Goal: Information Seeking & Learning: Learn about a topic

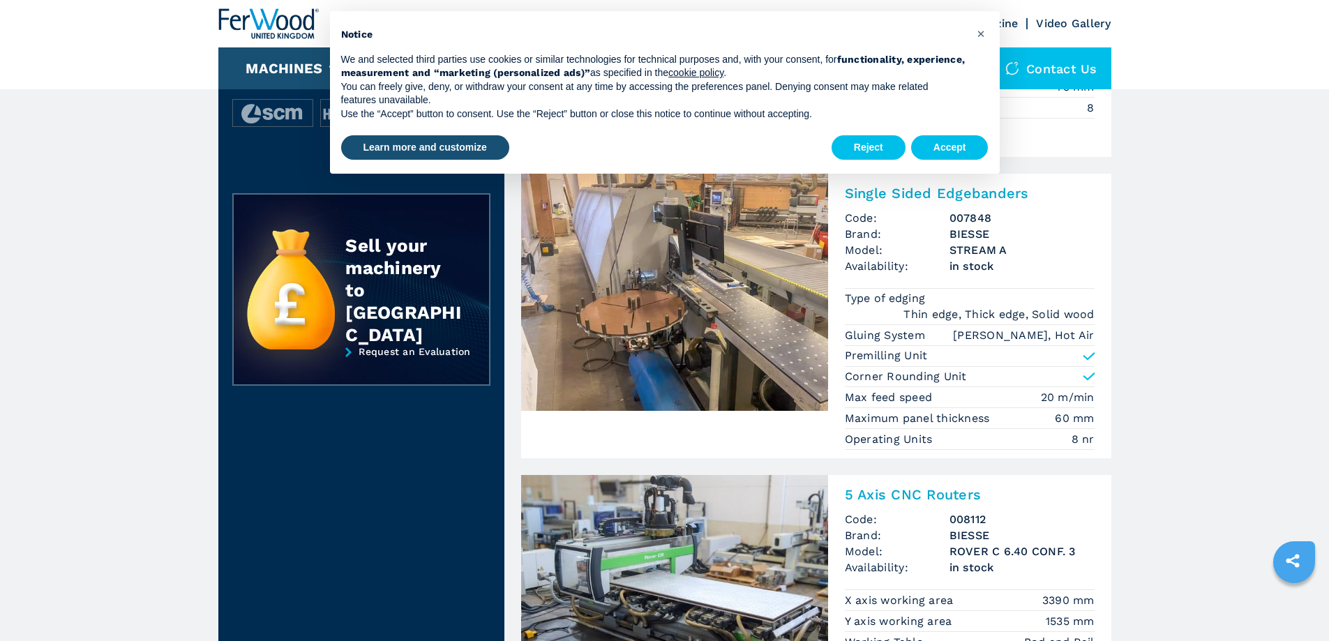
scroll to position [262, 0]
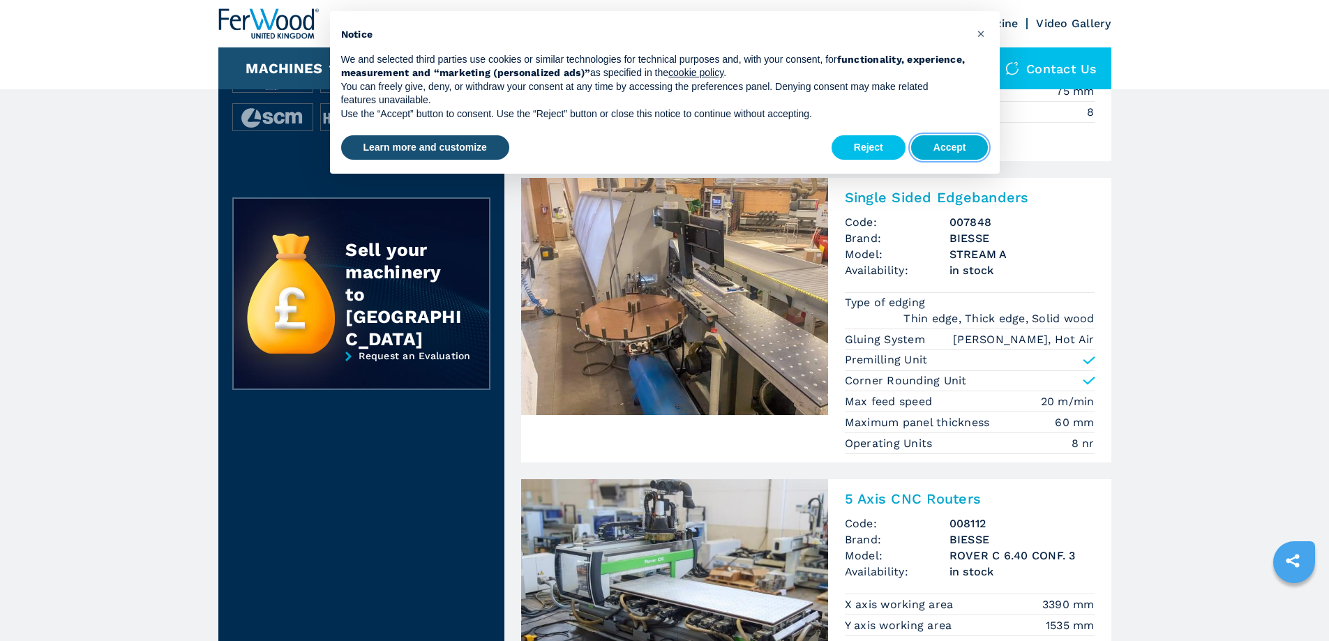
click at [954, 152] on button "Accept" at bounding box center [949, 147] width 77 height 25
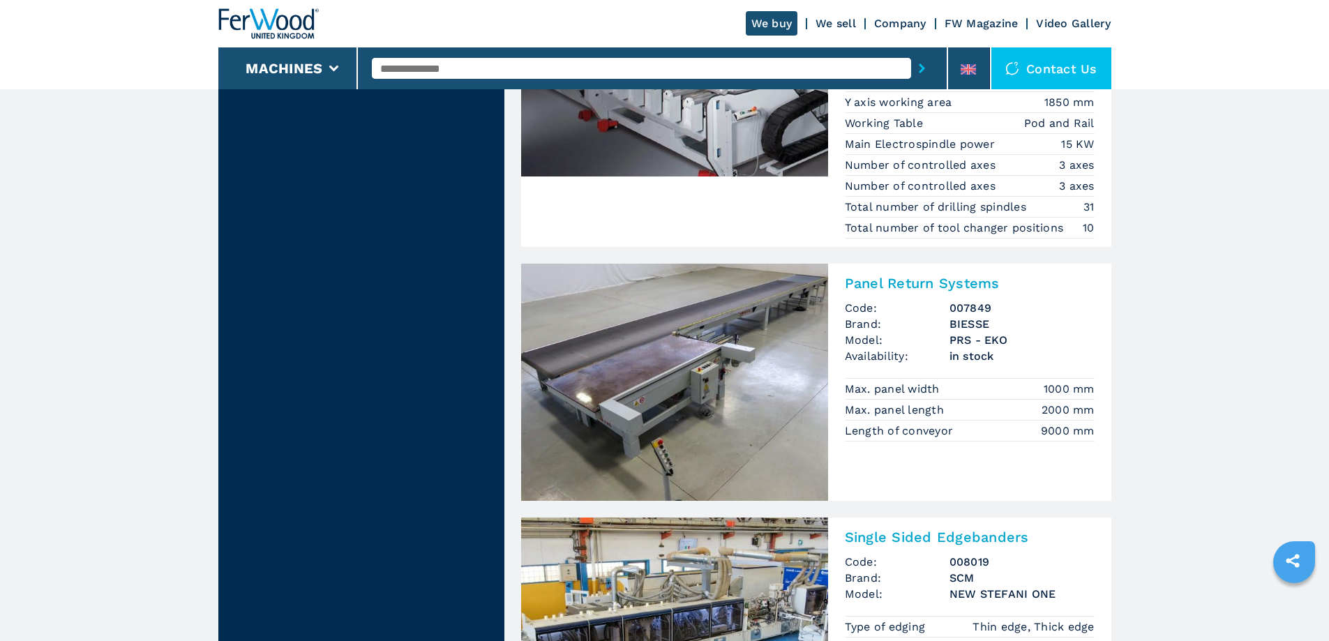
scroll to position [1779, 0]
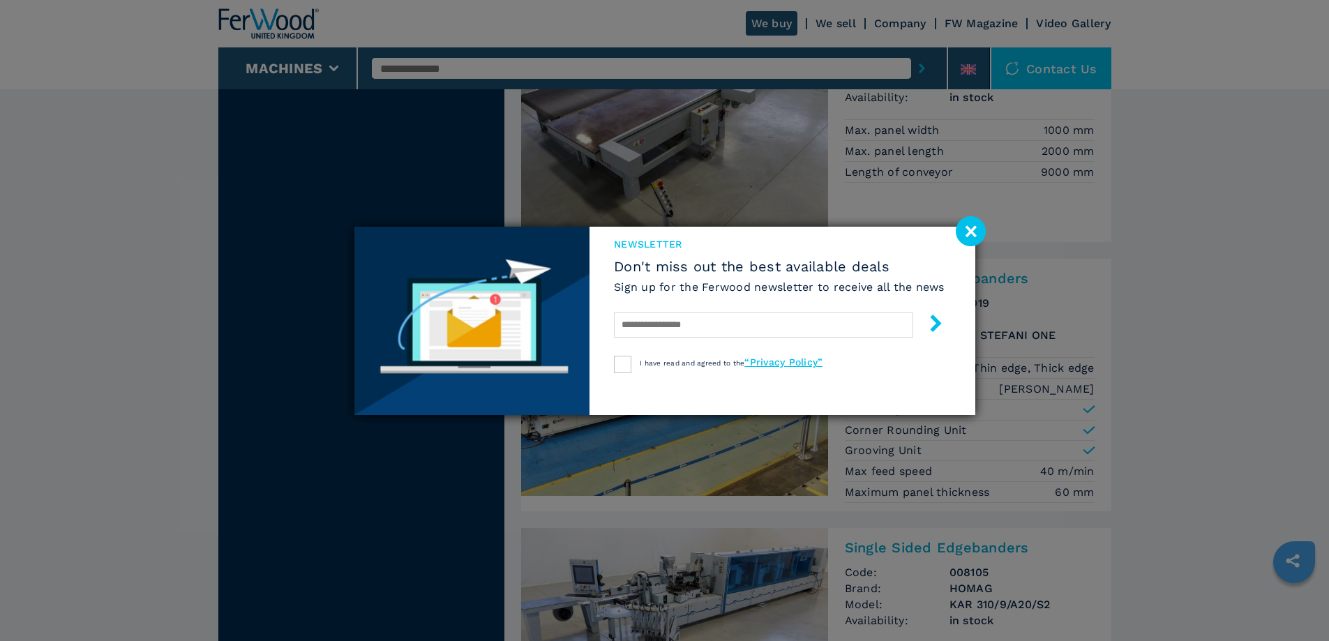
click at [972, 230] on image at bounding box center [971, 231] width 30 height 30
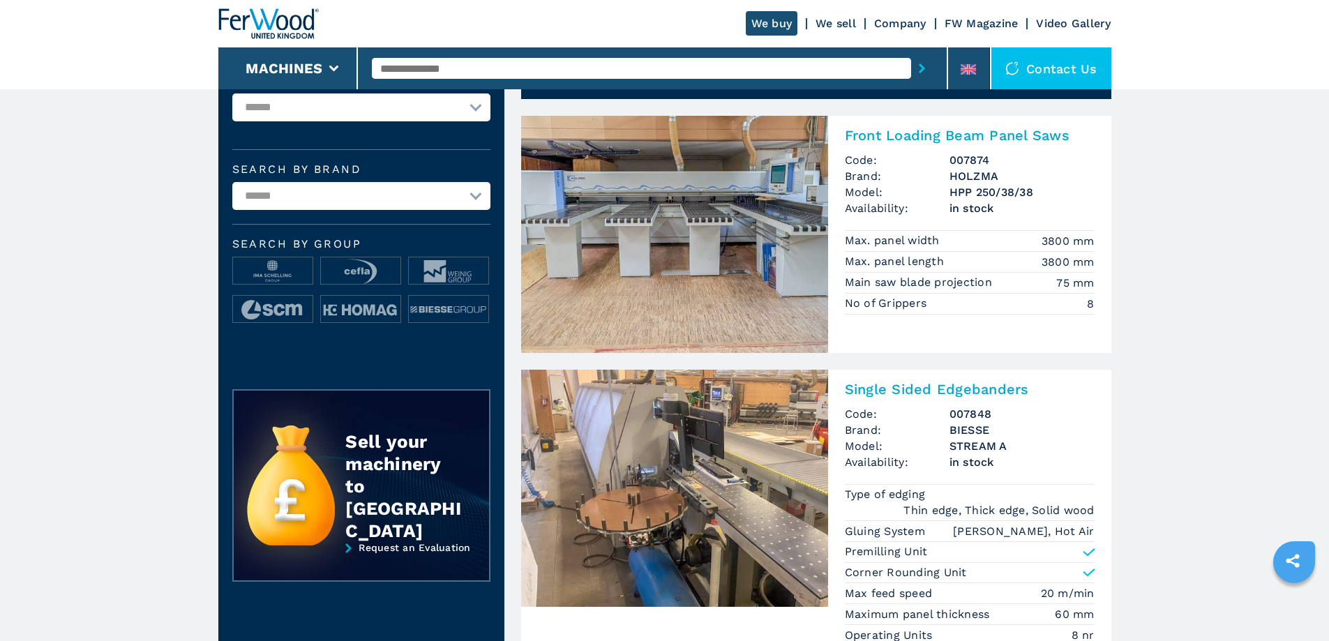
scroll to position [0, 0]
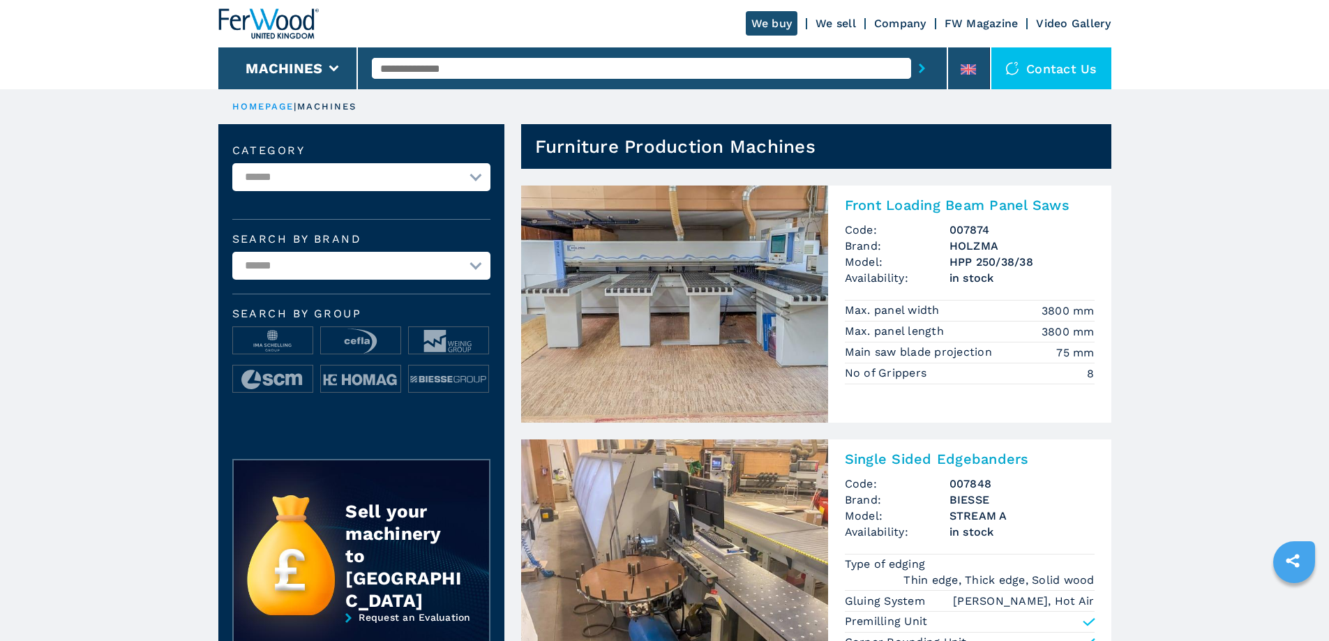
click at [475, 180] on select "**********" at bounding box center [361, 177] width 258 height 28
select select "**********"
click at [232, 163] on select "**********" at bounding box center [361, 177] width 258 height 28
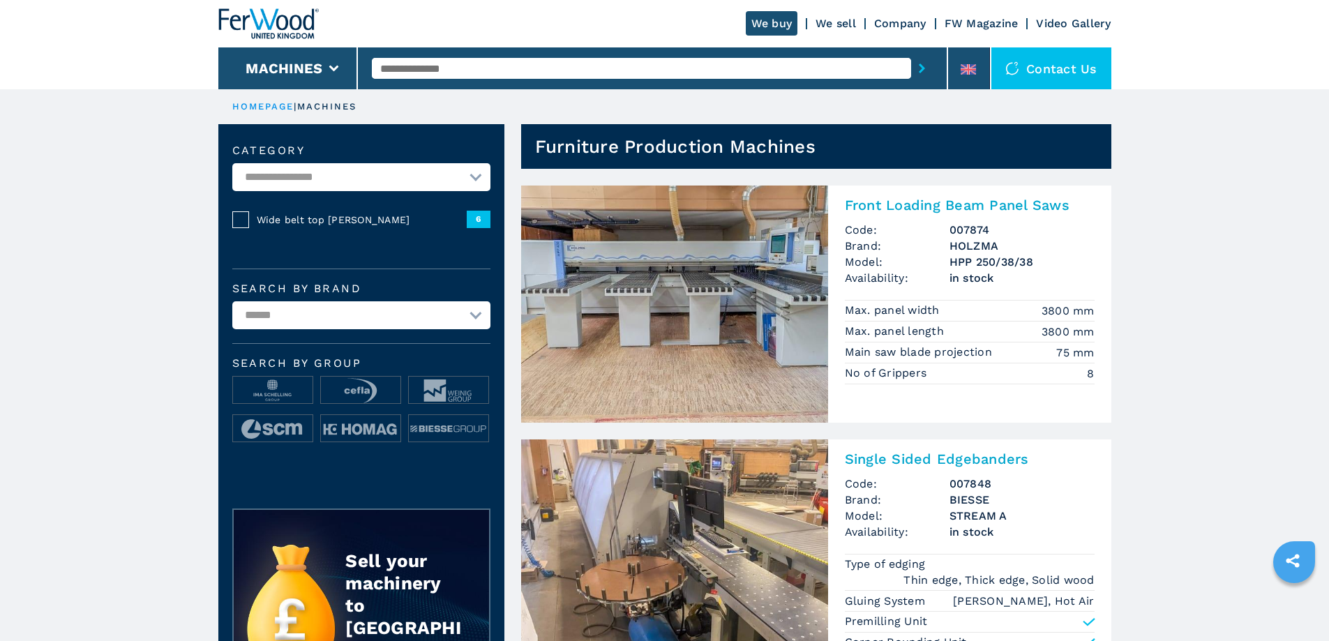
click at [481, 320] on select "**********" at bounding box center [361, 315] width 258 height 28
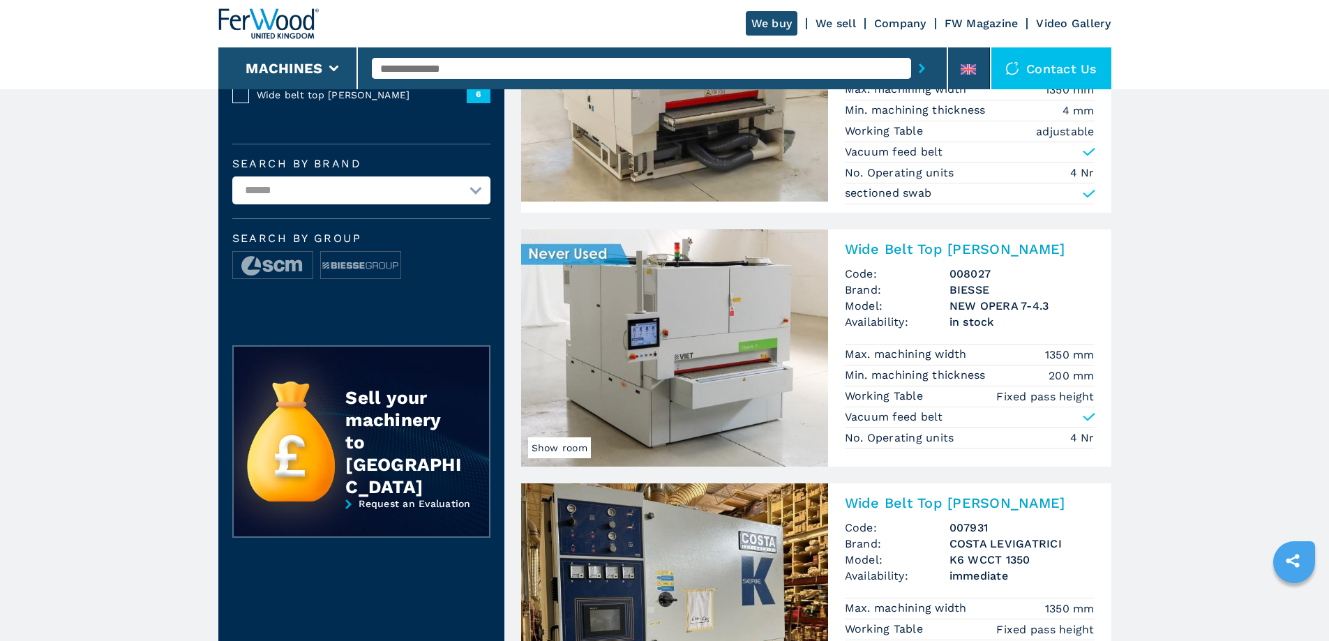
scroll to position [244, 0]
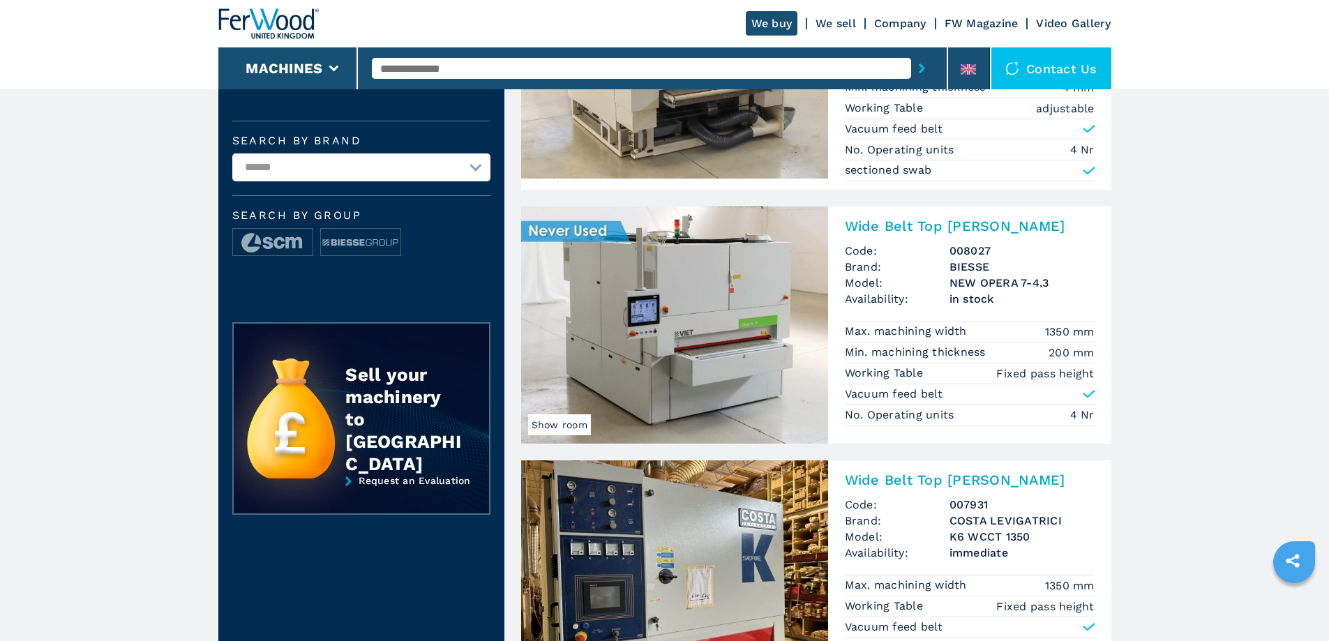
click at [658, 315] on img at bounding box center [674, 324] width 307 height 237
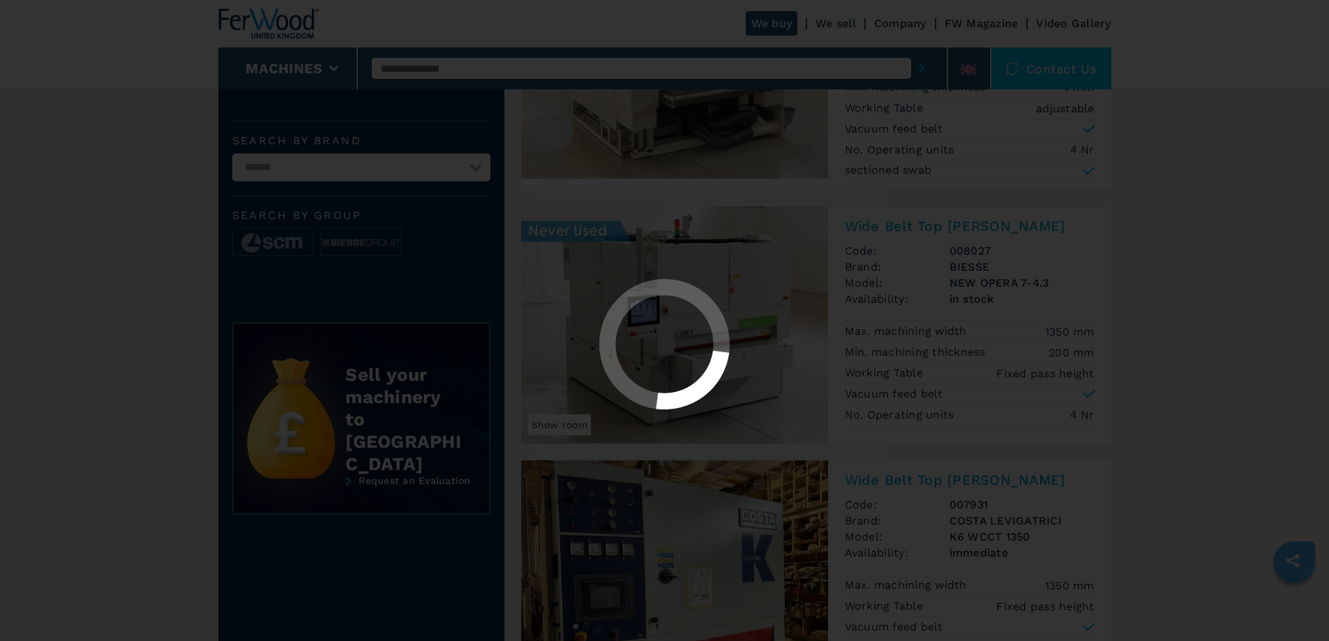
scroll to position [0, 0]
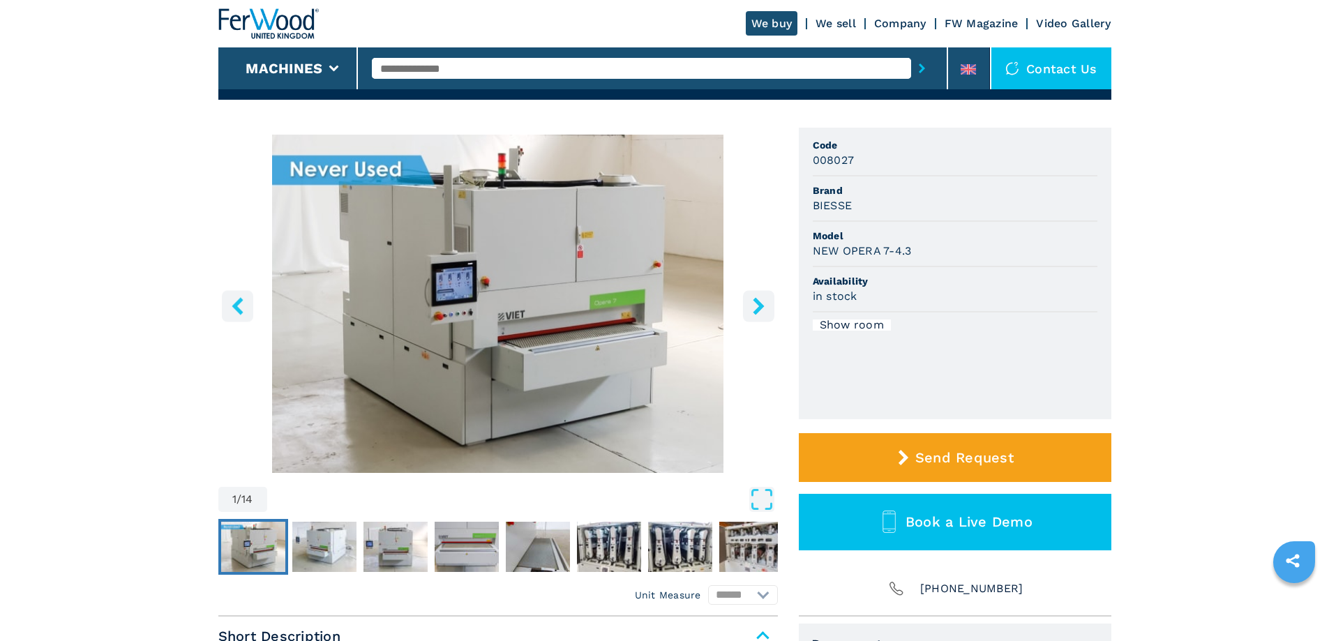
scroll to position [87, 0]
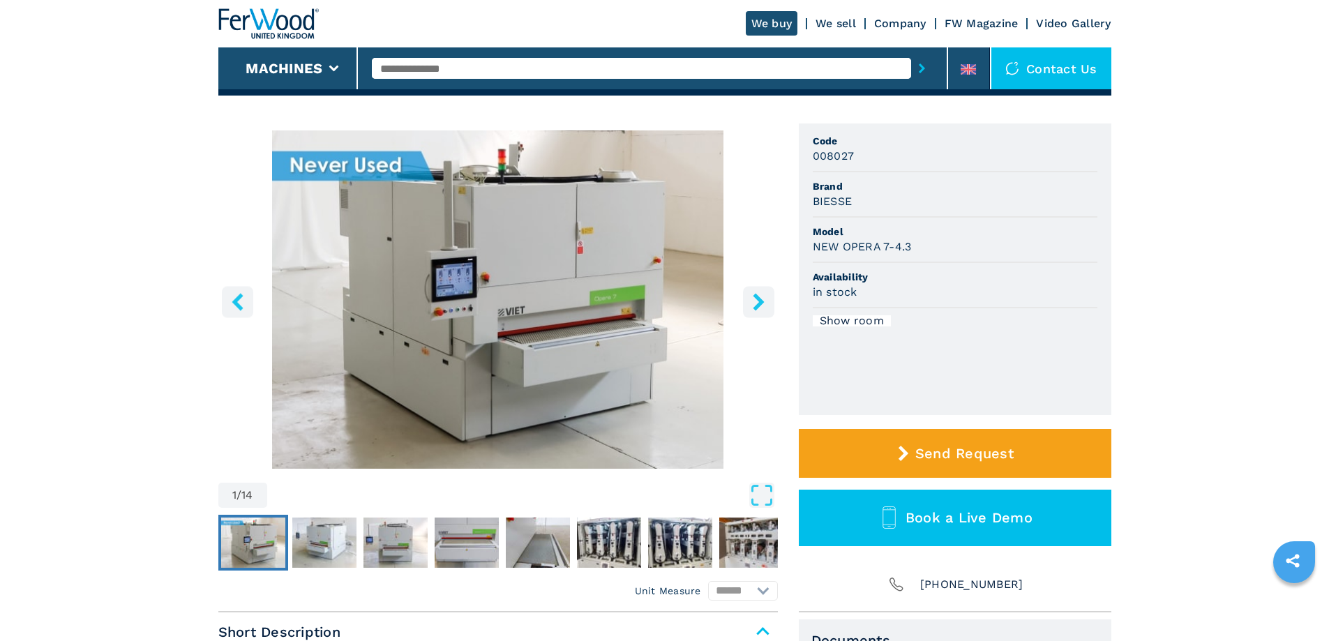
click at [762, 306] on icon "right-button" at bounding box center [758, 301] width 17 height 17
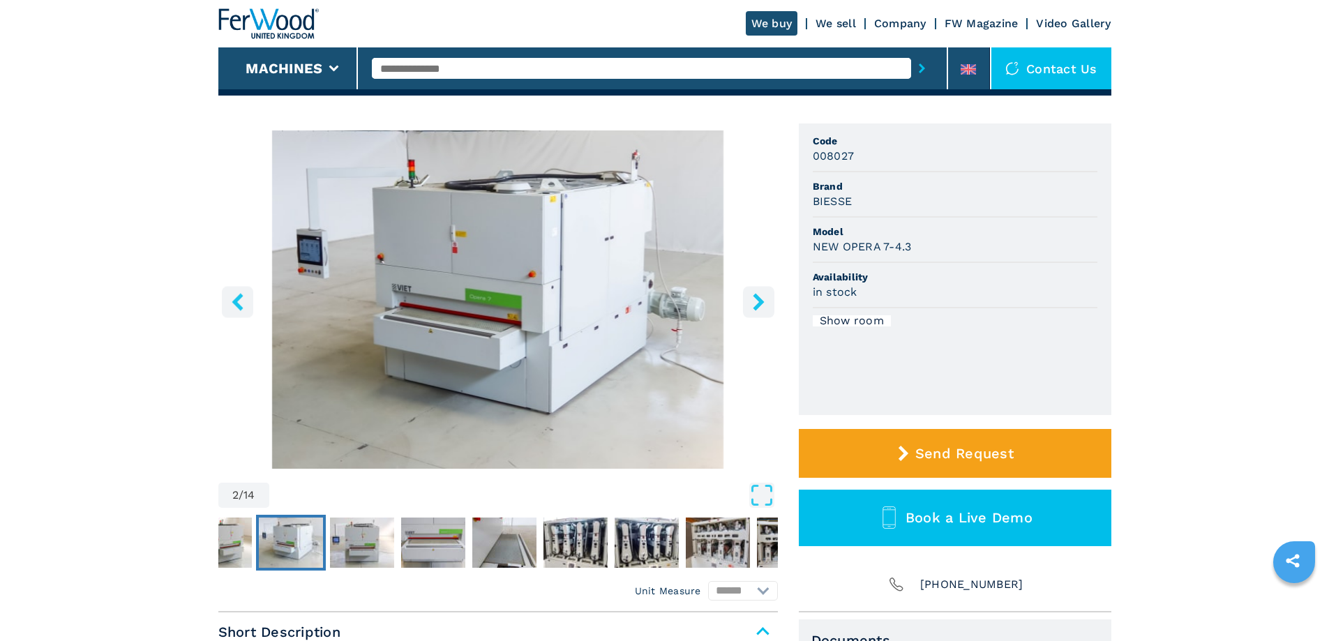
click at [762, 306] on icon "right-button" at bounding box center [758, 301] width 17 height 17
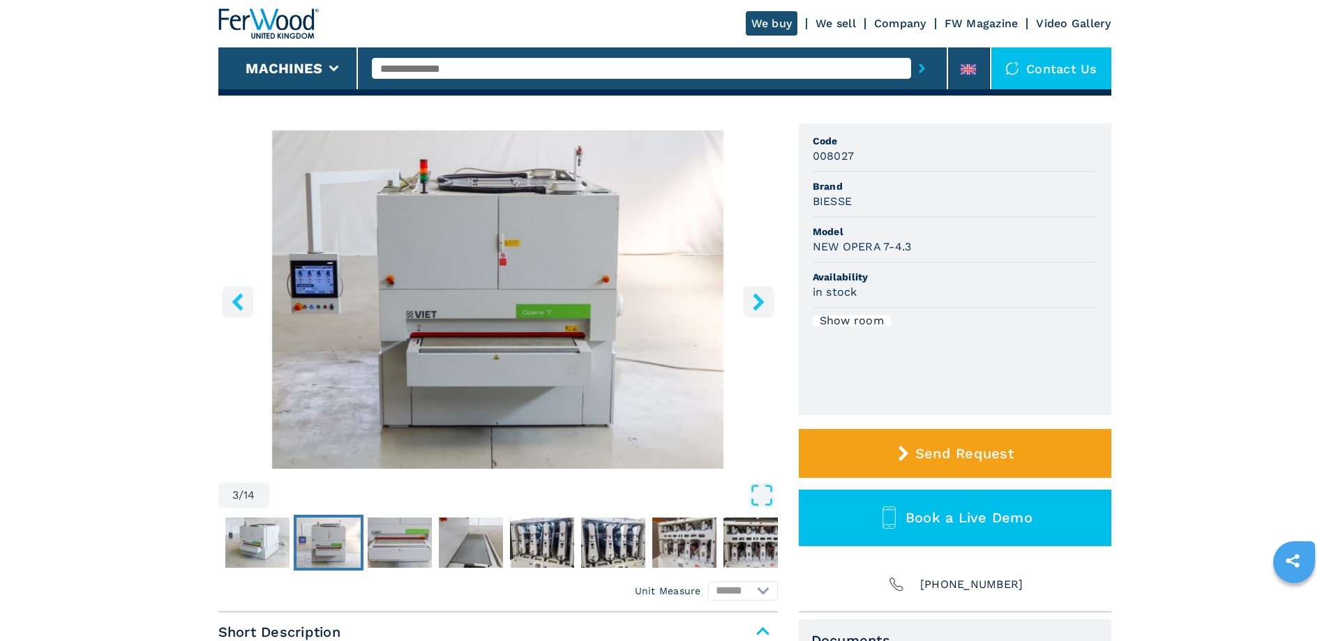
click at [762, 306] on icon "right-button" at bounding box center [758, 301] width 17 height 17
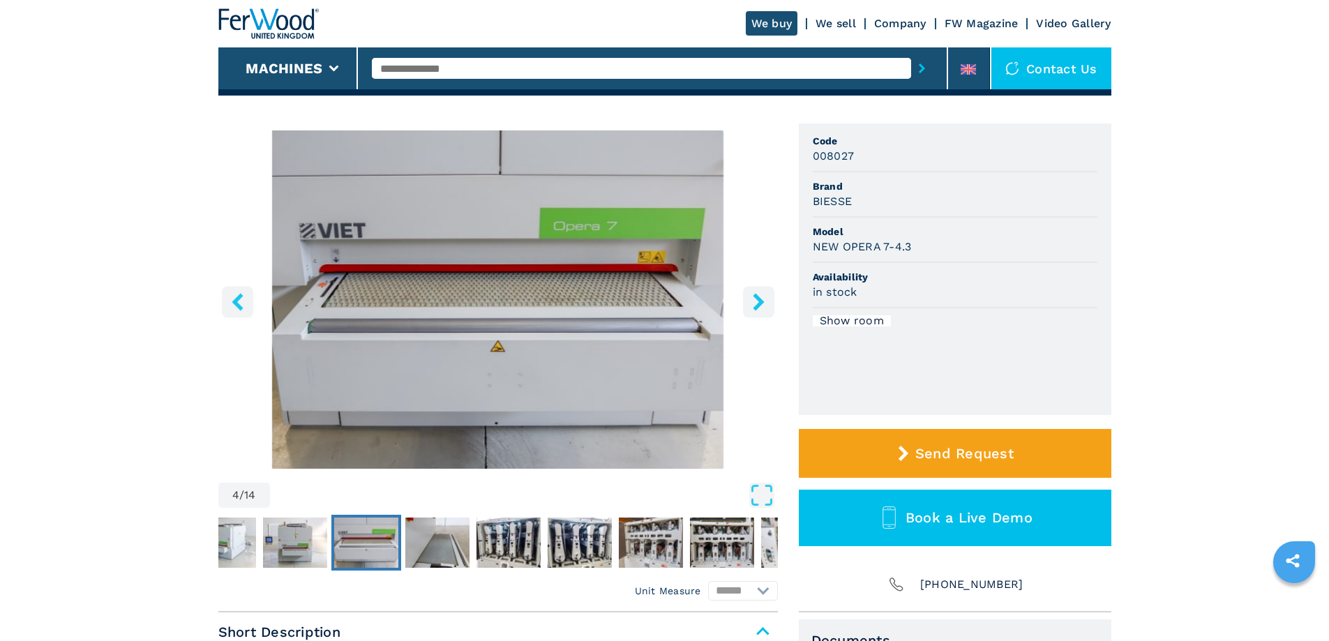
click at [762, 306] on icon "right-button" at bounding box center [758, 301] width 17 height 17
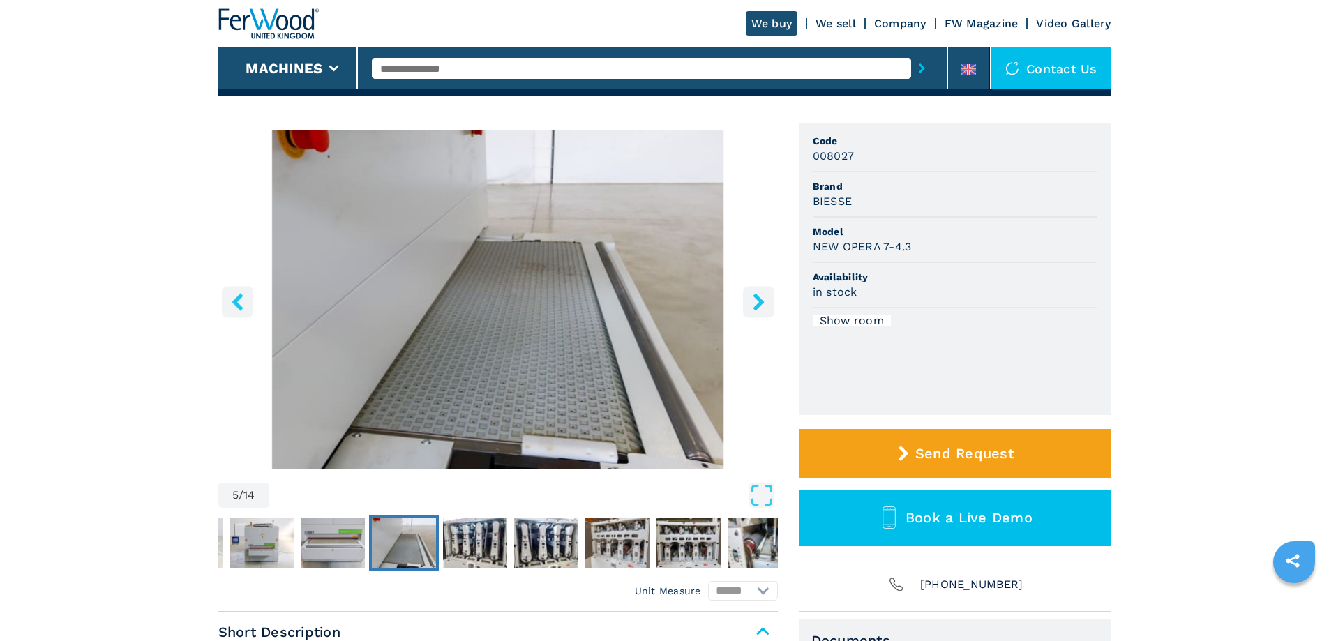
click at [762, 306] on icon "right-button" at bounding box center [758, 301] width 17 height 17
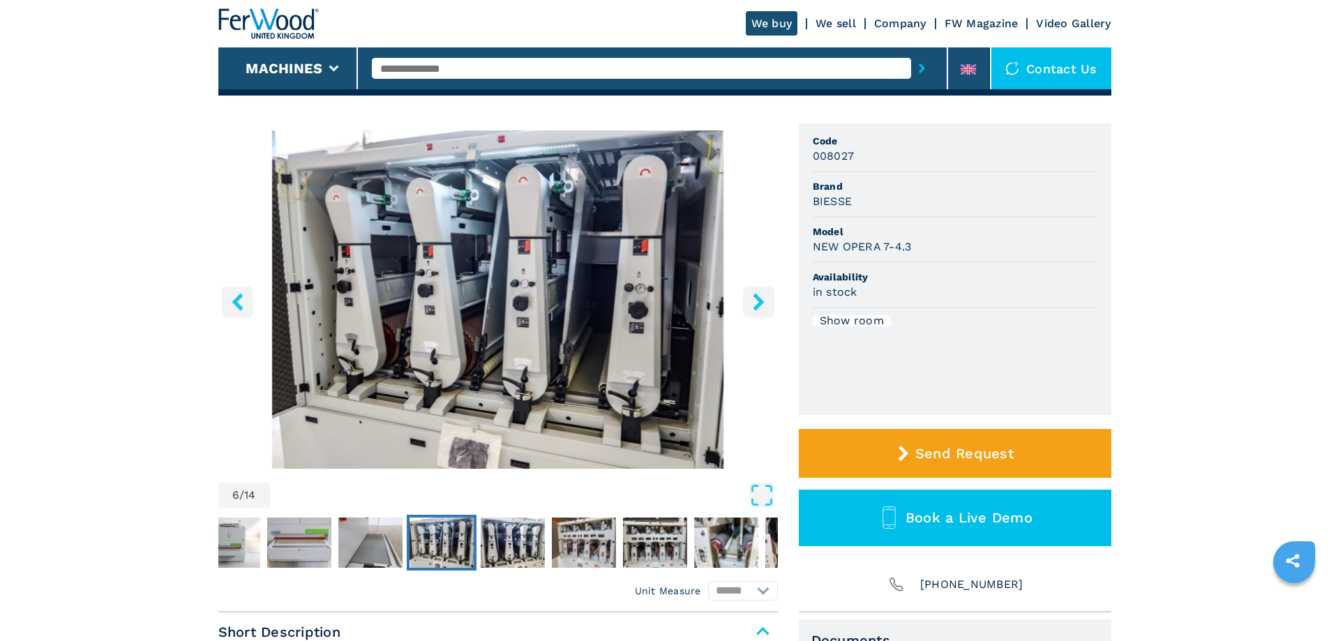
click at [760, 309] on icon "right-button" at bounding box center [758, 301] width 17 height 17
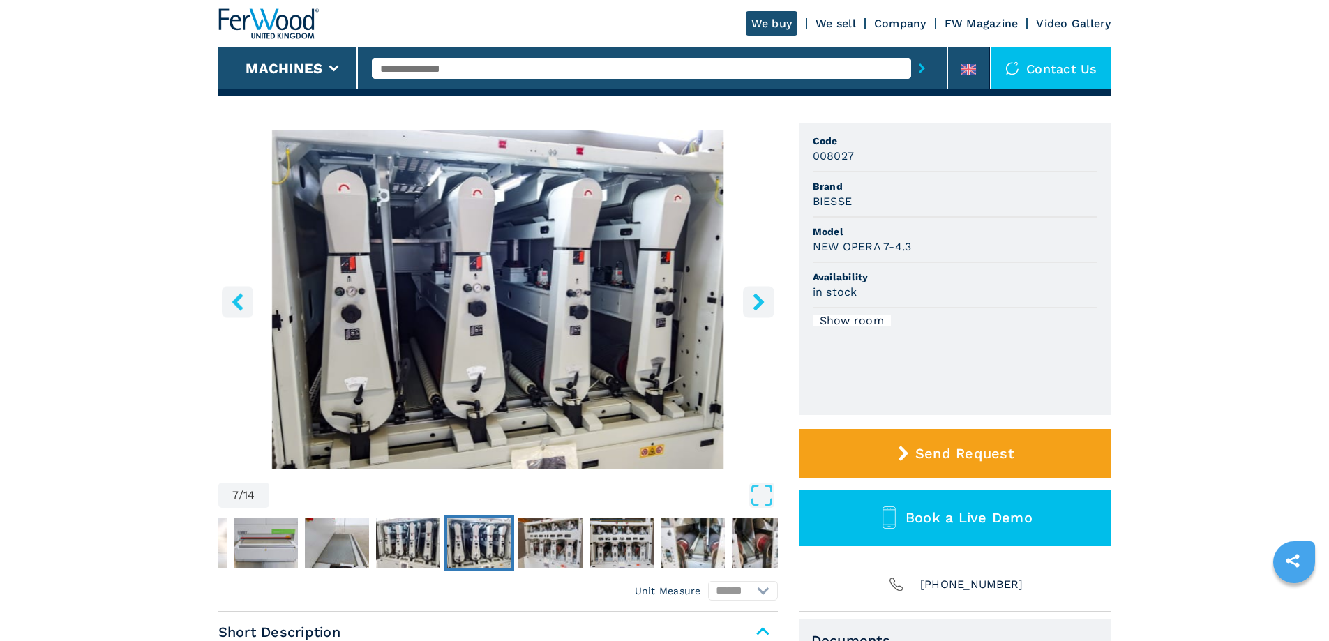
click at [758, 301] on icon "right-button" at bounding box center [758, 301] width 11 height 17
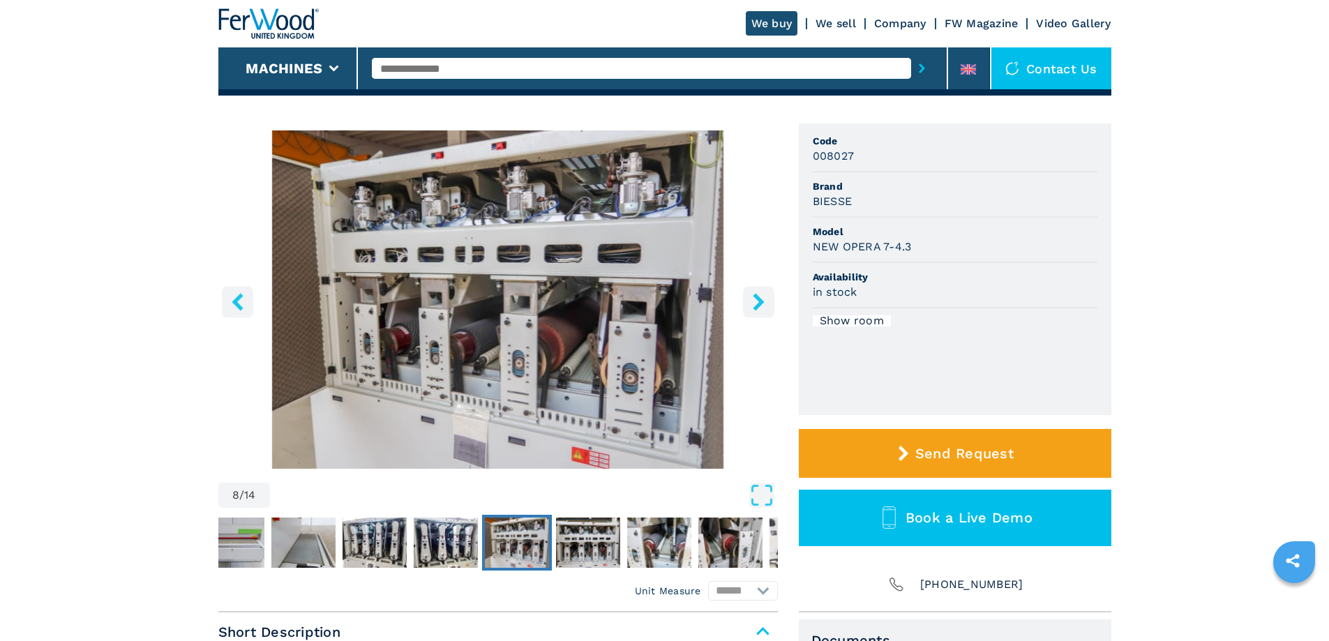
click at [758, 301] on icon "right-button" at bounding box center [758, 301] width 11 height 17
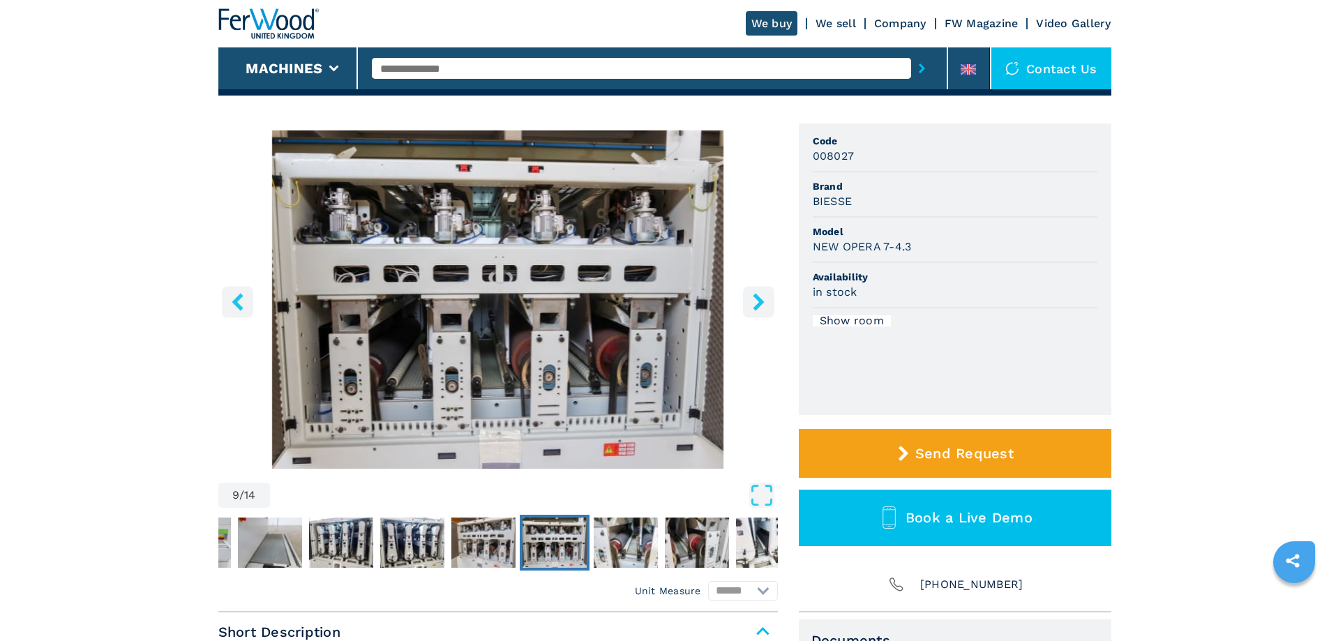
click at [758, 301] on icon "right-button" at bounding box center [758, 301] width 11 height 17
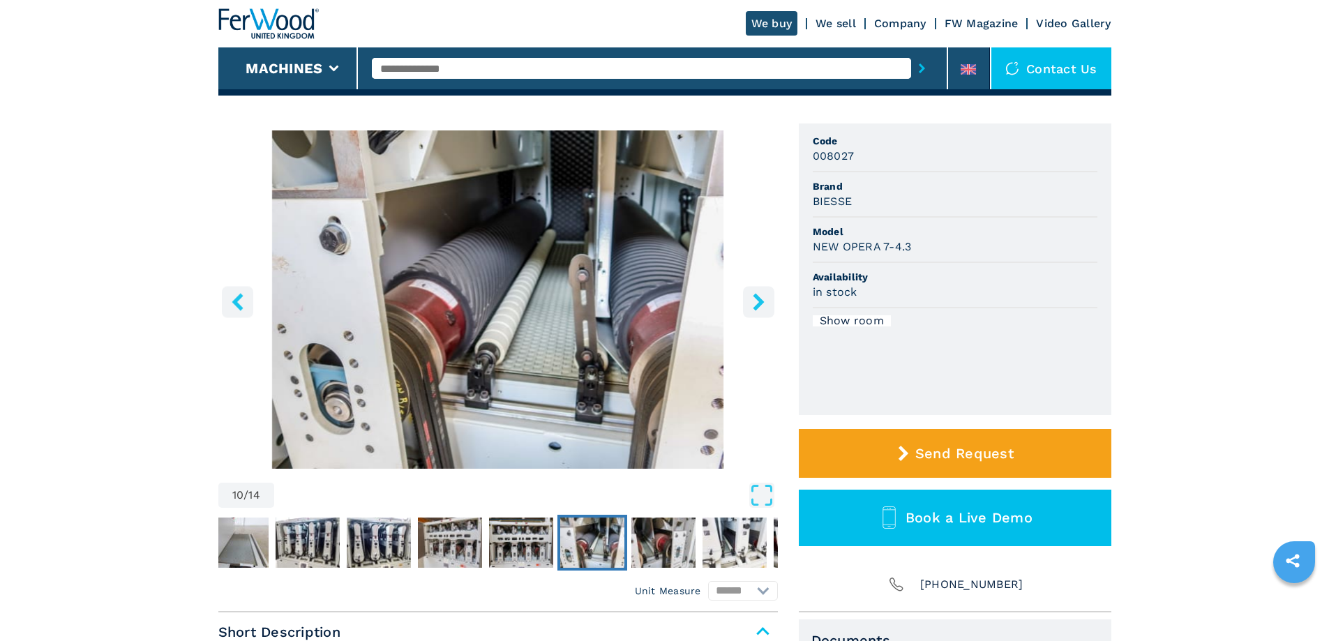
click at [758, 301] on icon "right-button" at bounding box center [758, 301] width 11 height 17
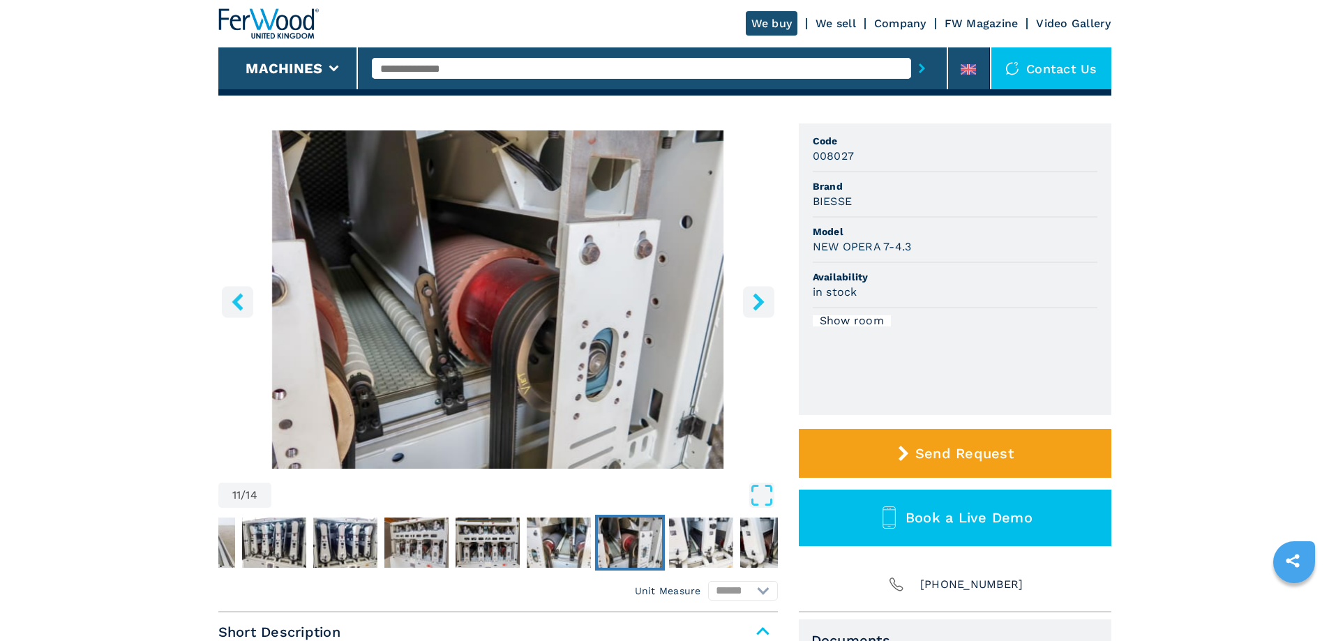
click at [758, 301] on icon "right-button" at bounding box center [758, 301] width 11 height 17
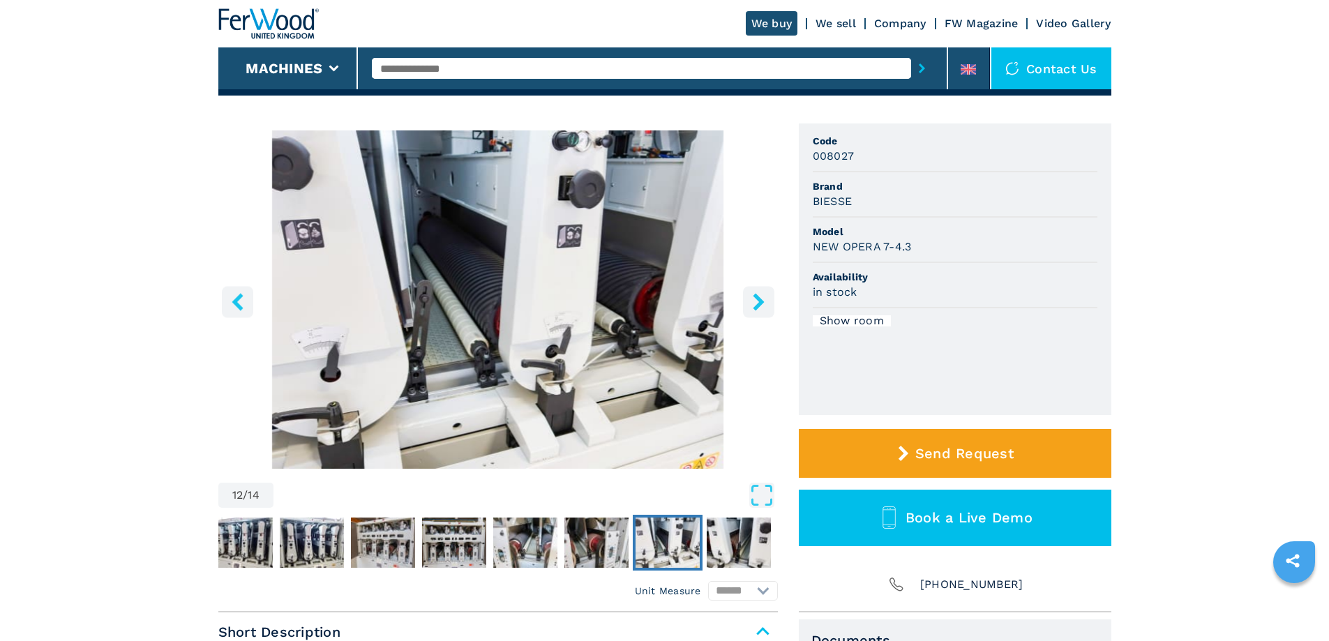
click at [758, 301] on icon "right-button" at bounding box center [758, 301] width 11 height 17
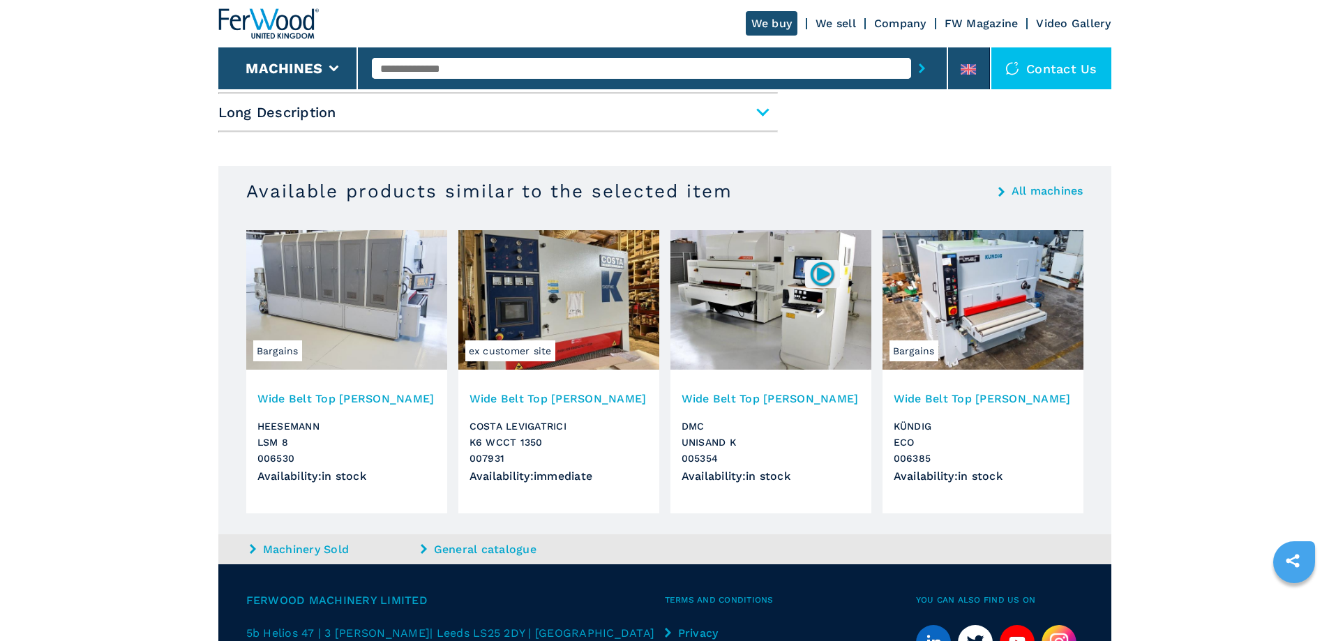
scroll to position [820, 0]
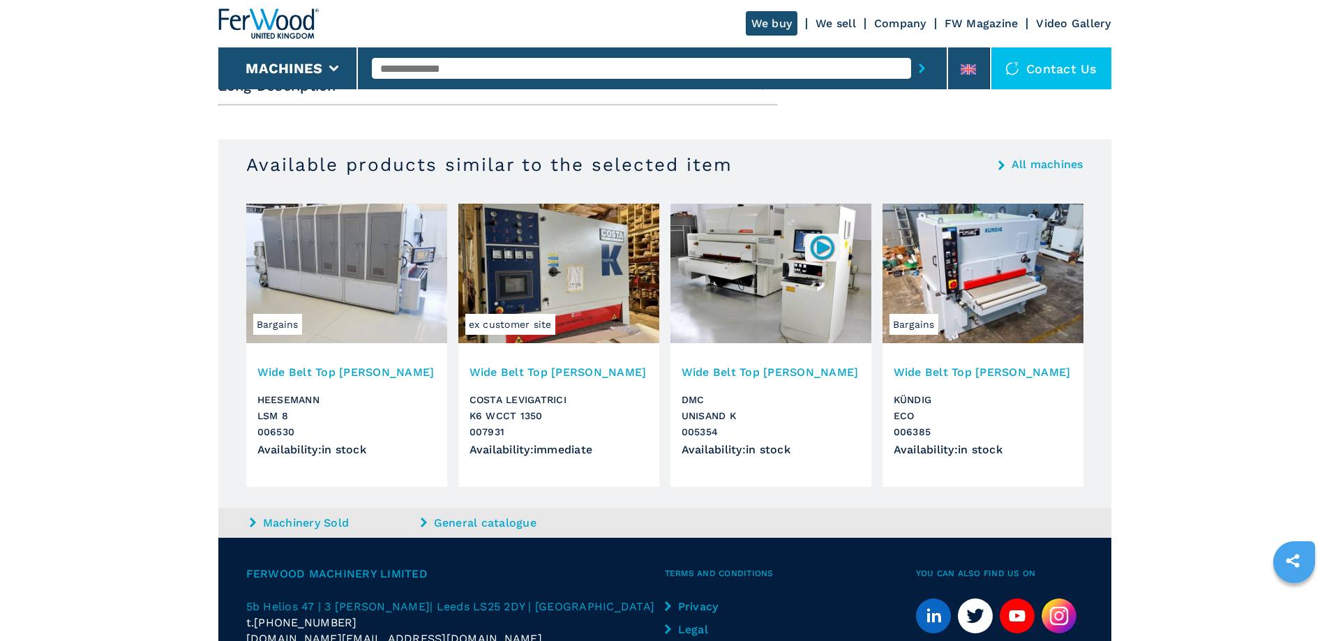
click at [995, 294] on img at bounding box center [982, 274] width 201 height 140
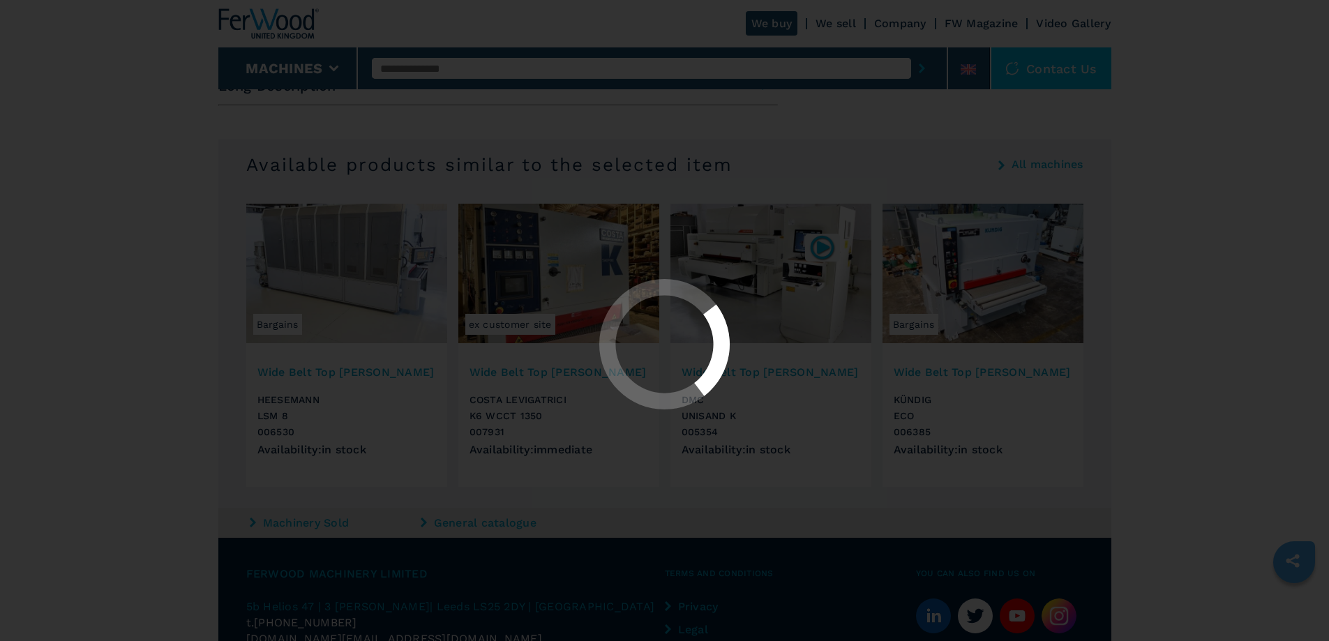
scroll to position [0, 0]
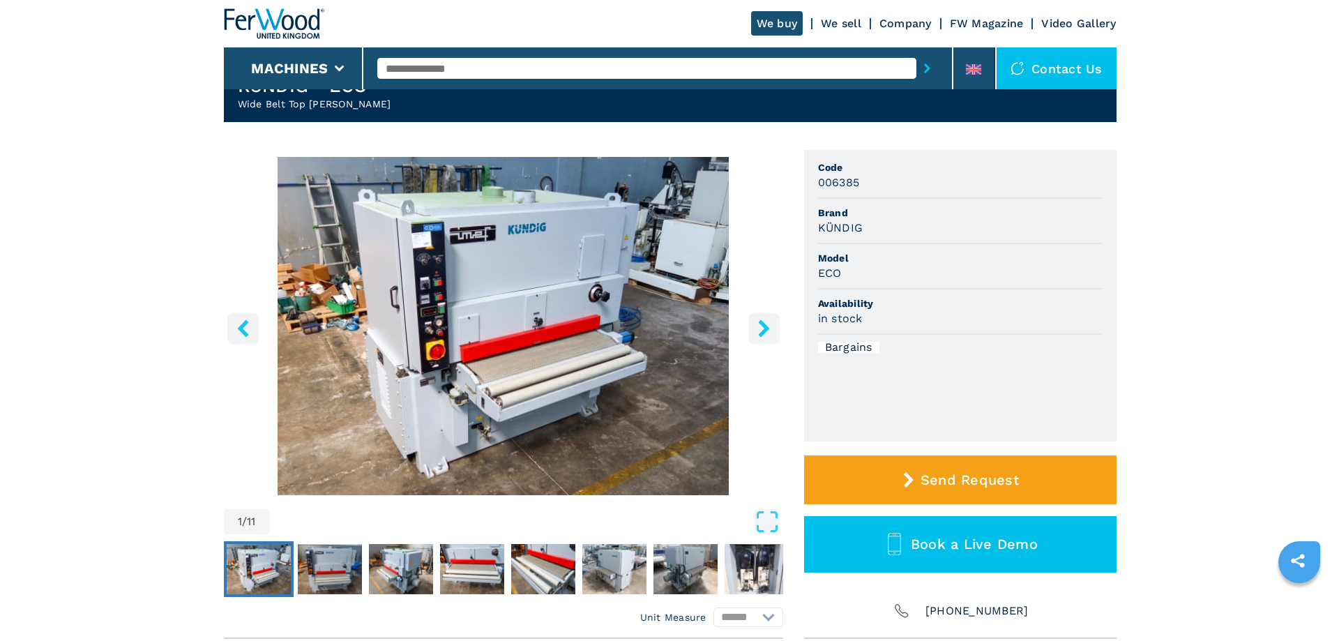
scroll to position [70, 0]
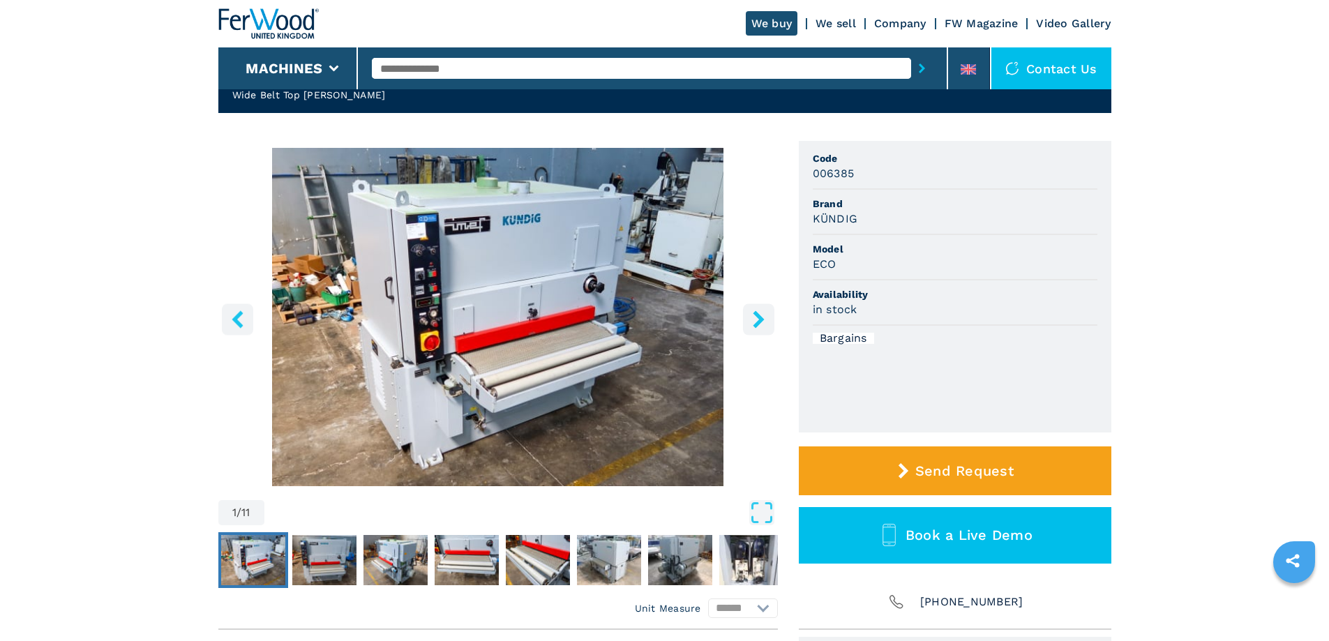
click at [766, 316] on icon "right-button" at bounding box center [758, 318] width 17 height 17
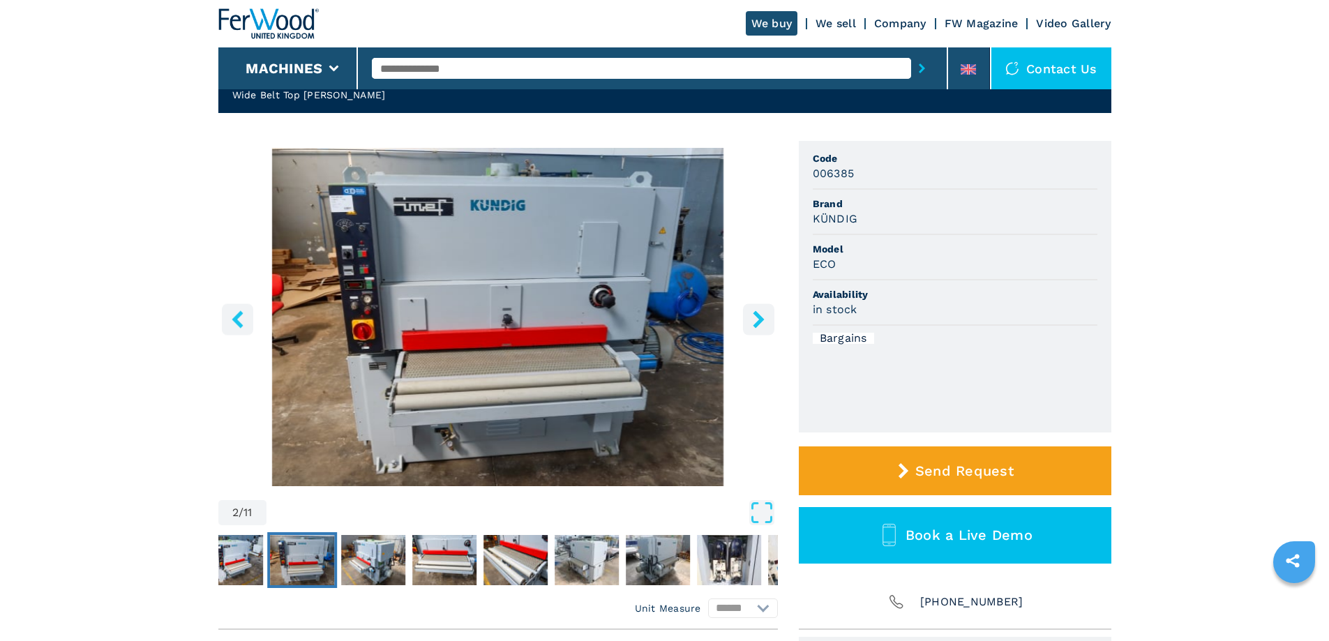
click at [760, 319] on icon "right-button" at bounding box center [758, 318] width 11 height 17
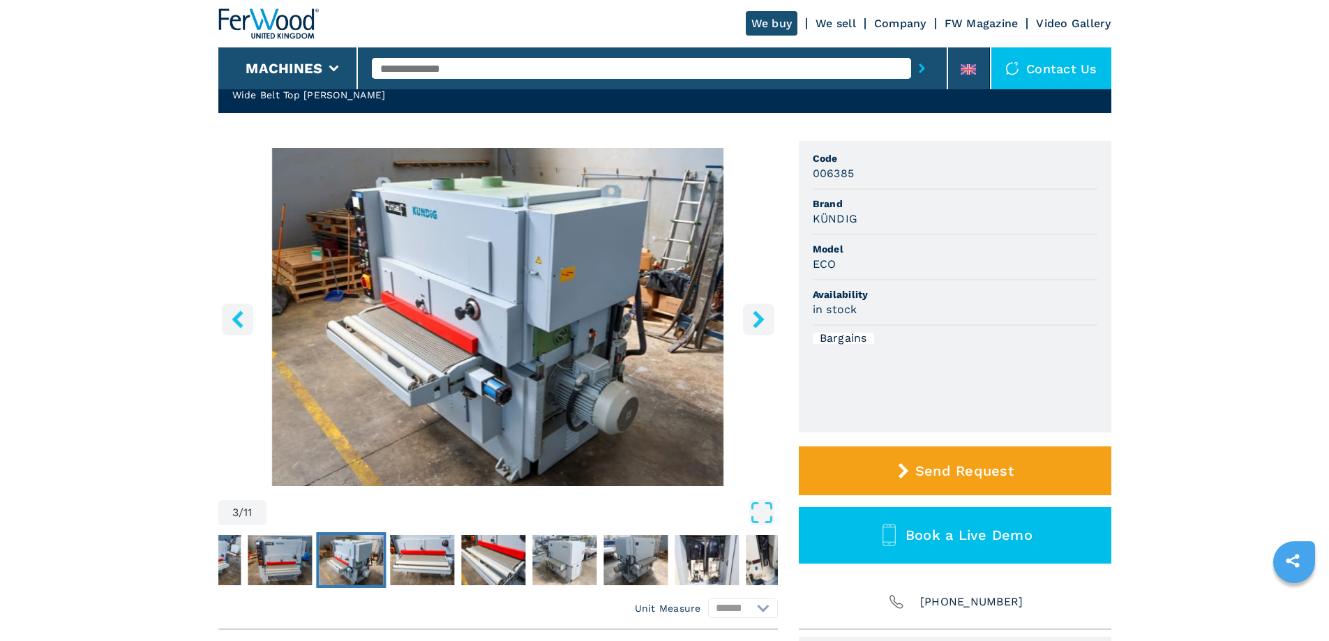
click at [760, 319] on icon "right-button" at bounding box center [758, 318] width 11 height 17
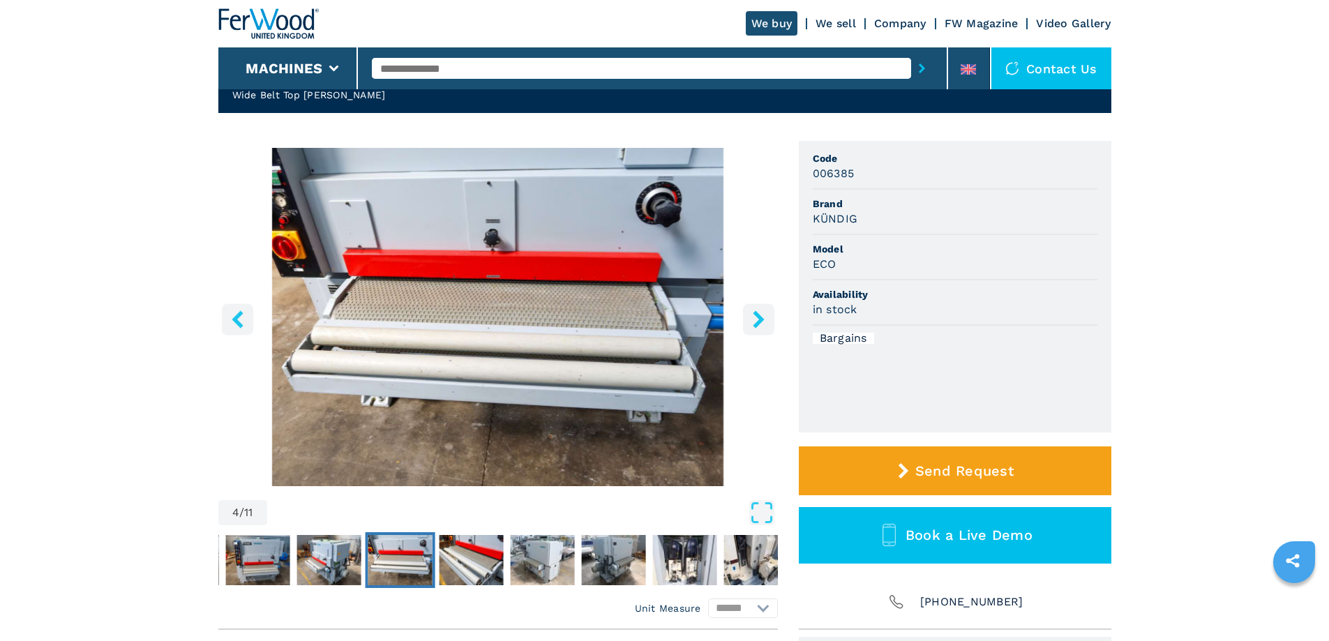
click at [760, 319] on icon "right-button" at bounding box center [758, 318] width 11 height 17
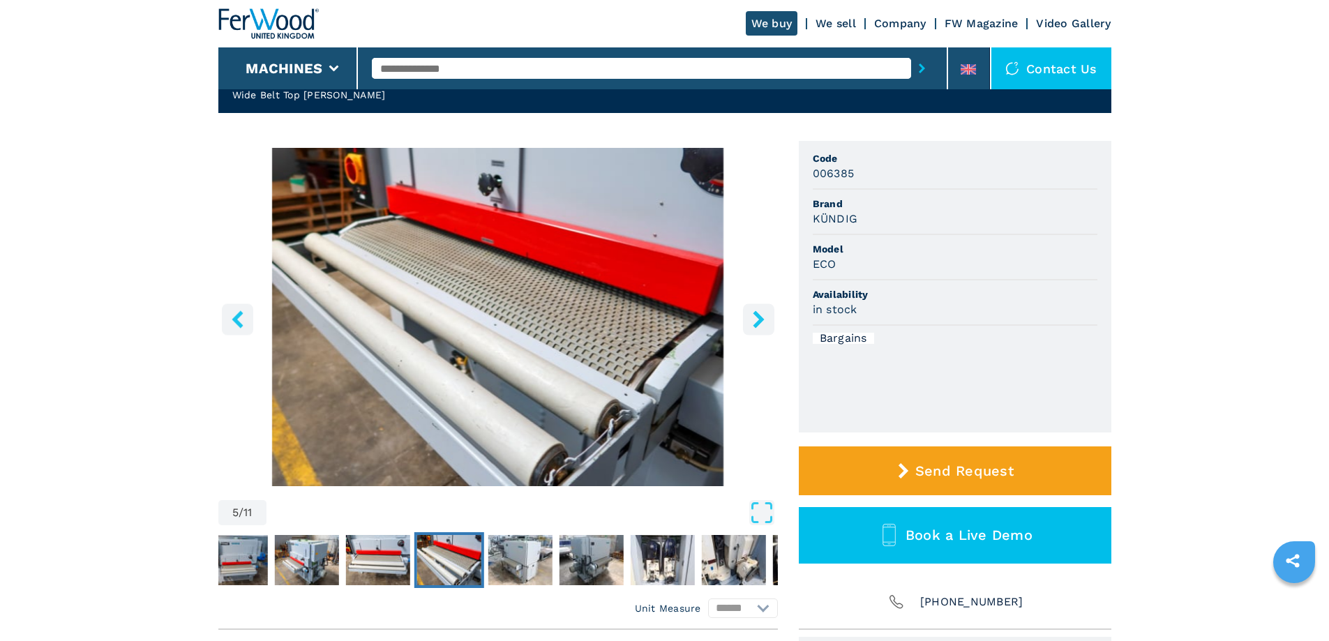
click at [760, 319] on icon "right-button" at bounding box center [758, 318] width 11 height 17
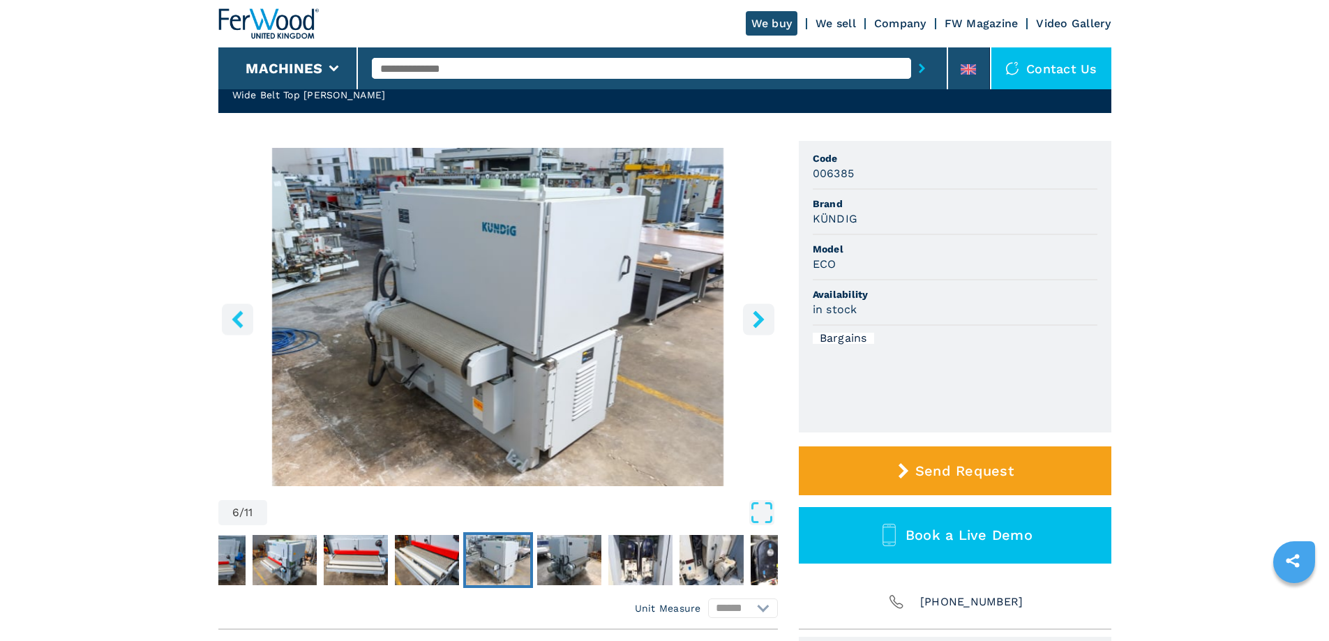
click at [760, 319] on icon "right-button" at bounding box center [758, 318] width 11 height 17
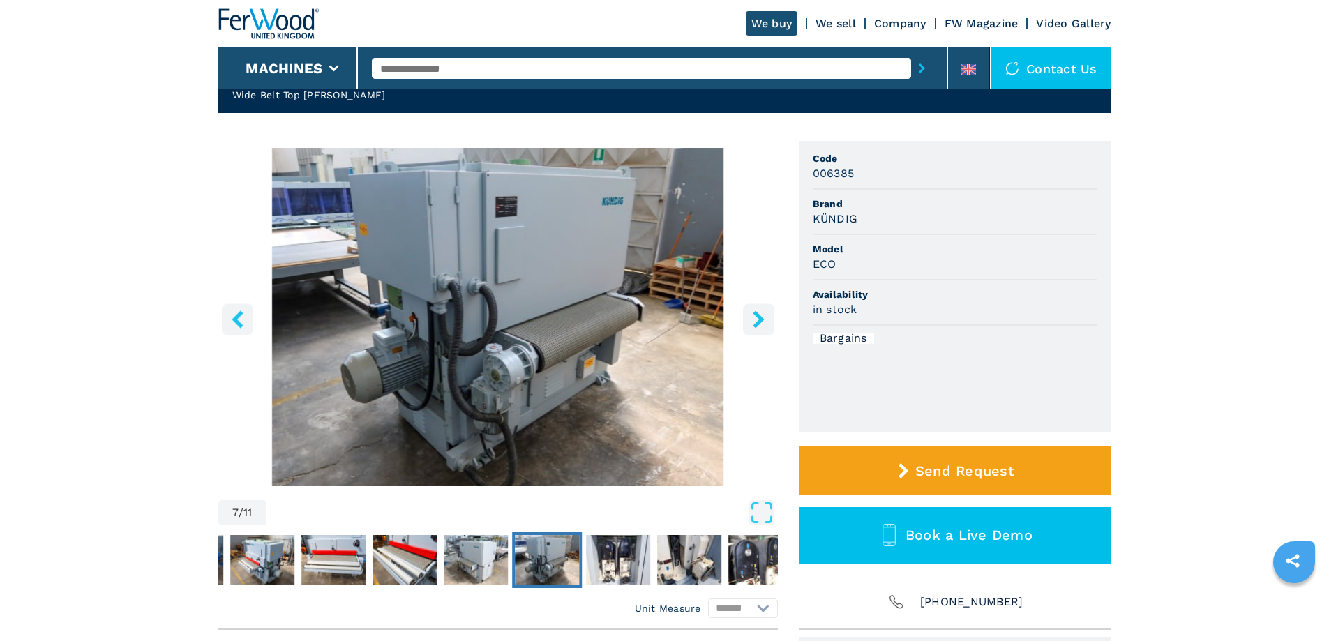
click at [760, 319] on icon "right-button" at bounding box center [758, 318] width 11 height 17
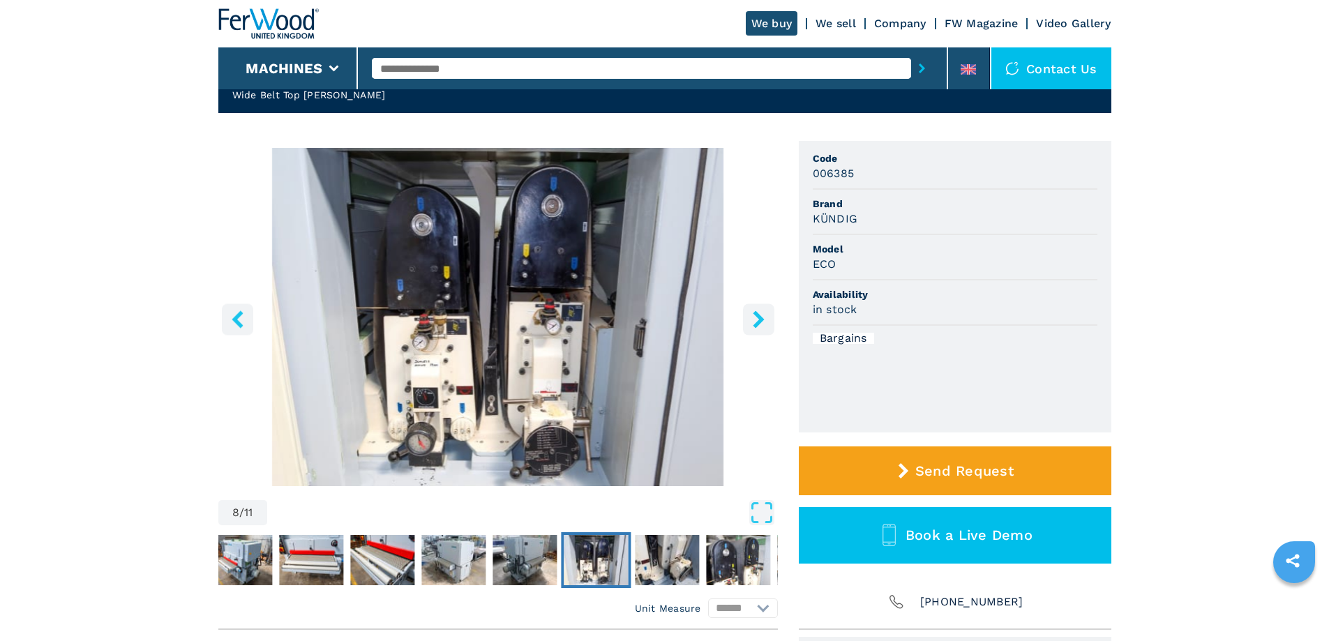
click at [760, 319] on icon "right-button" at bounding box center [758, 318] width 11 height 17
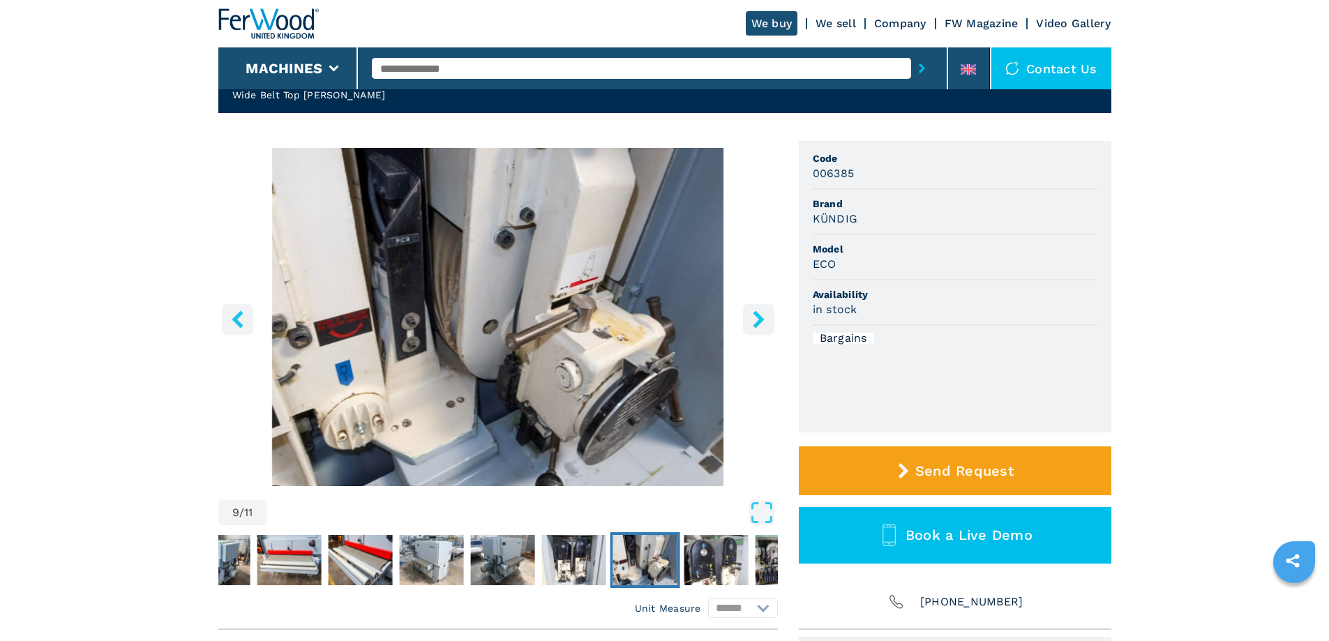
click at [760, 319] on icon "right-button" at bounding box center [758, 318] width 11 height 17
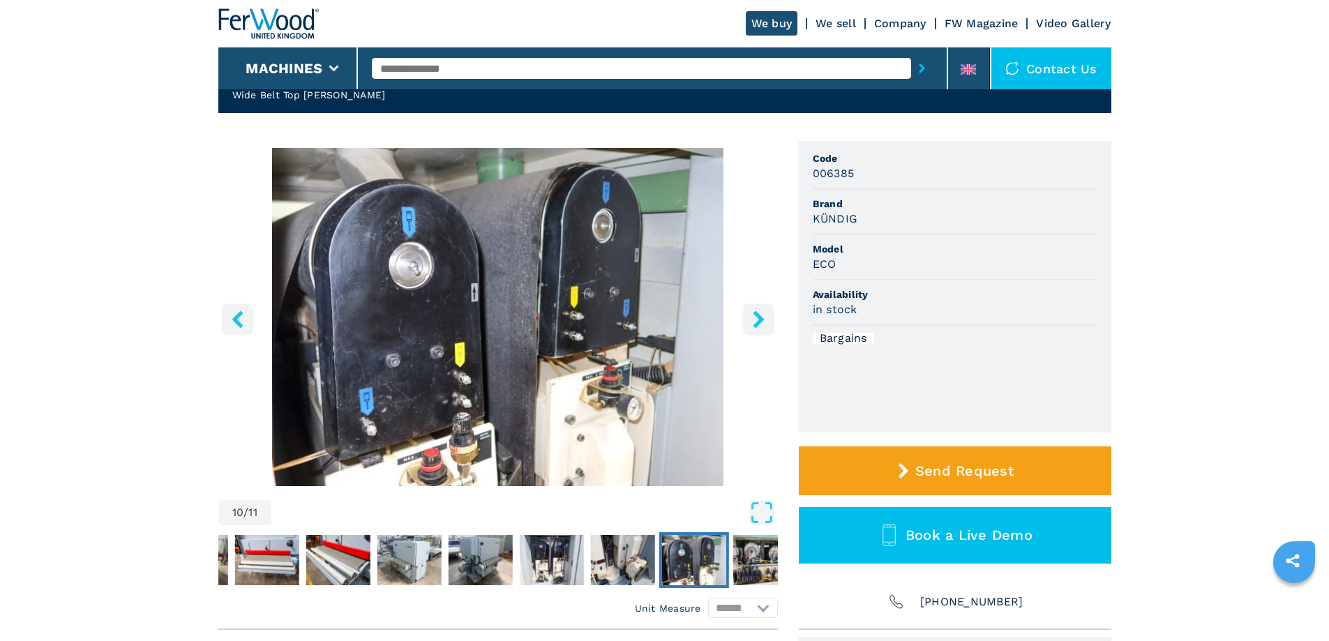
click at [760, 319] on icon "right-button" at bounding box center [758, 318] width 11 height 17
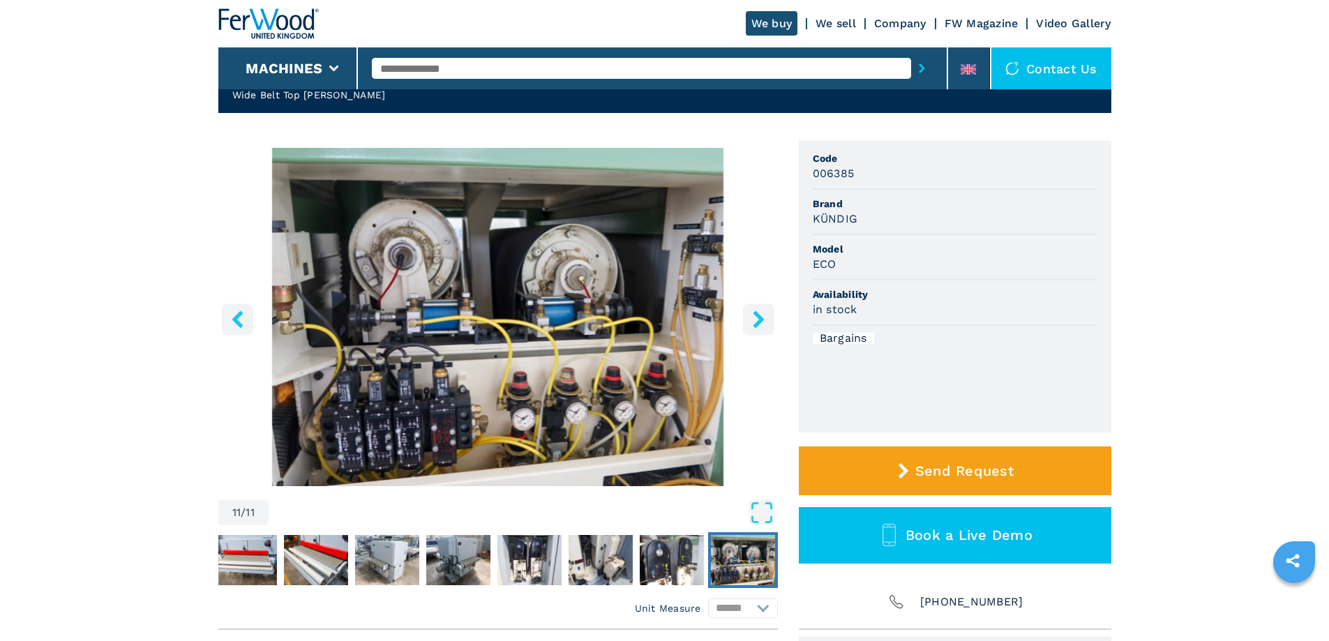
click at [760, 319] on icon "right-button" at bounding box center [758, 318] width 11 height 17
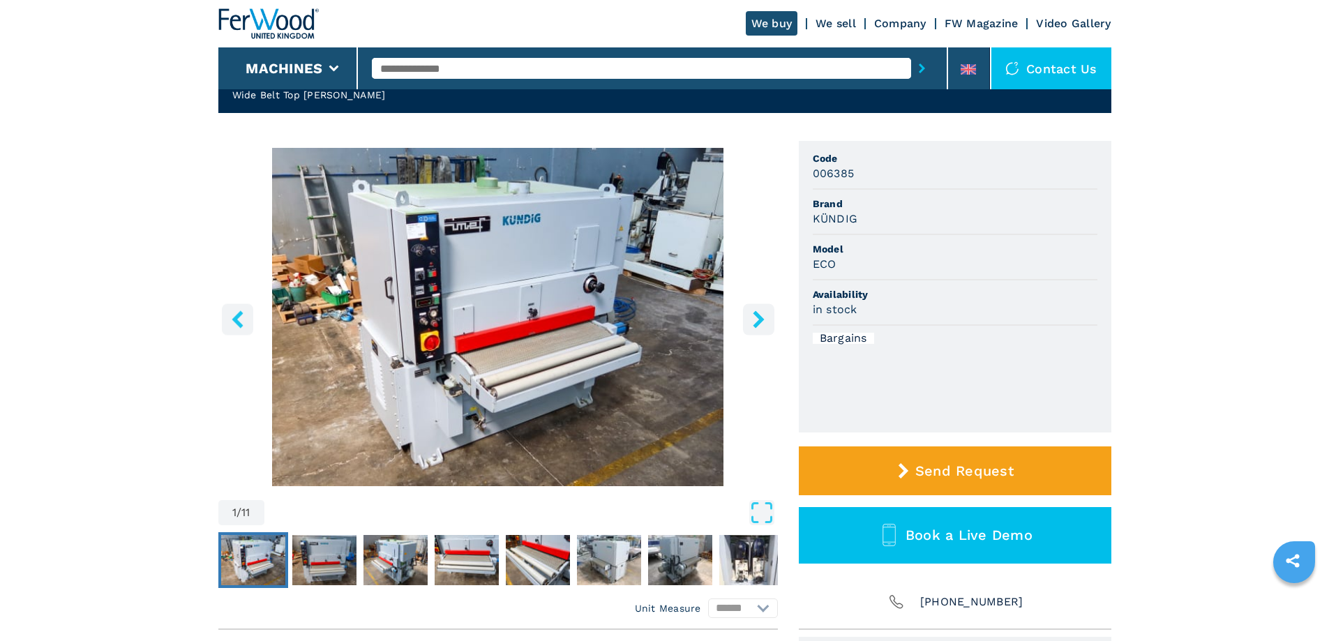
click at [760, 319] on icon "right-button" at bounding box center [758, 318] width 11 height 17
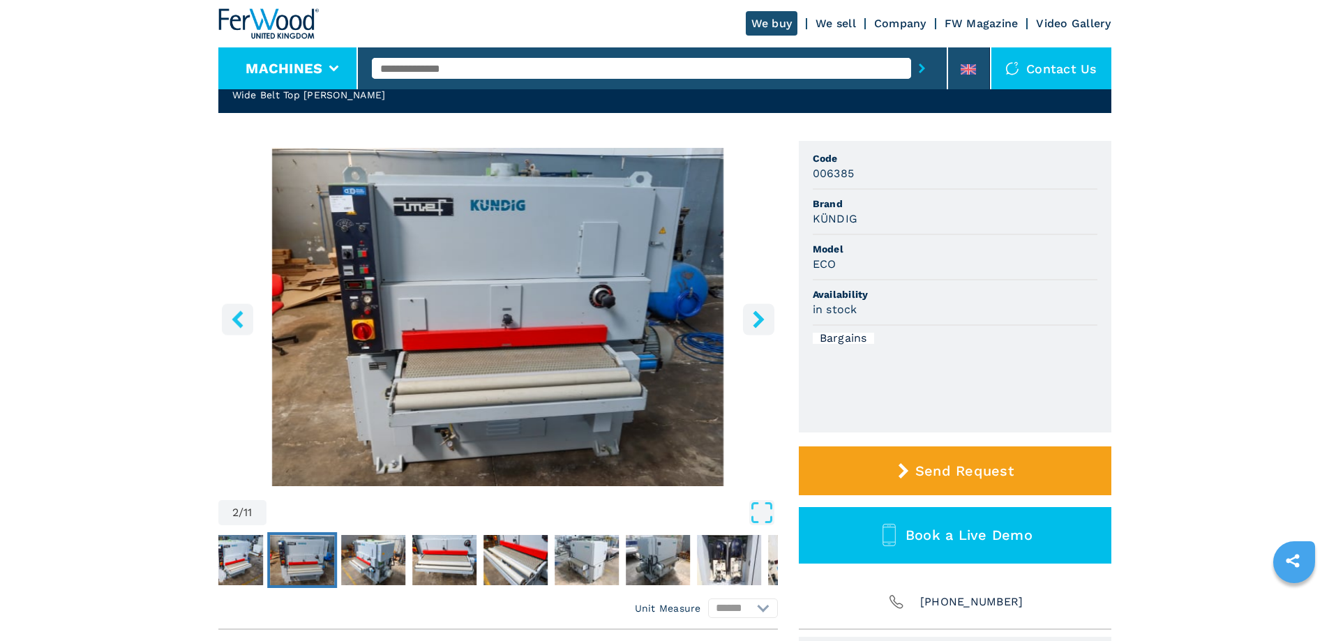
click at [291, 79] on li "Machines" at bounding box center [288, 68] width 140 height 42
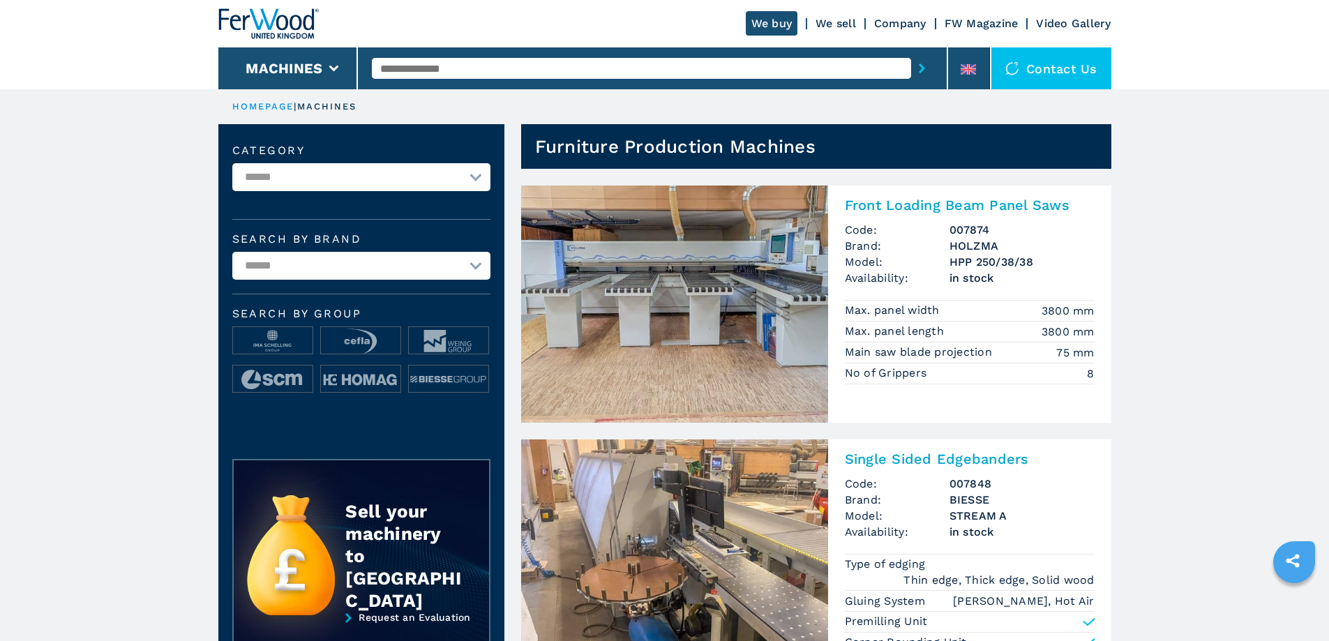
click at [474, 176] on select "**********" at bounding box center [361, 177] width 258 height 28
select select "**********"
click at [232, 163] on select "**********" at bounding box center [361, 177] width 258 height 28
